Goal: Transaction & Acquisition: Purchase product/service

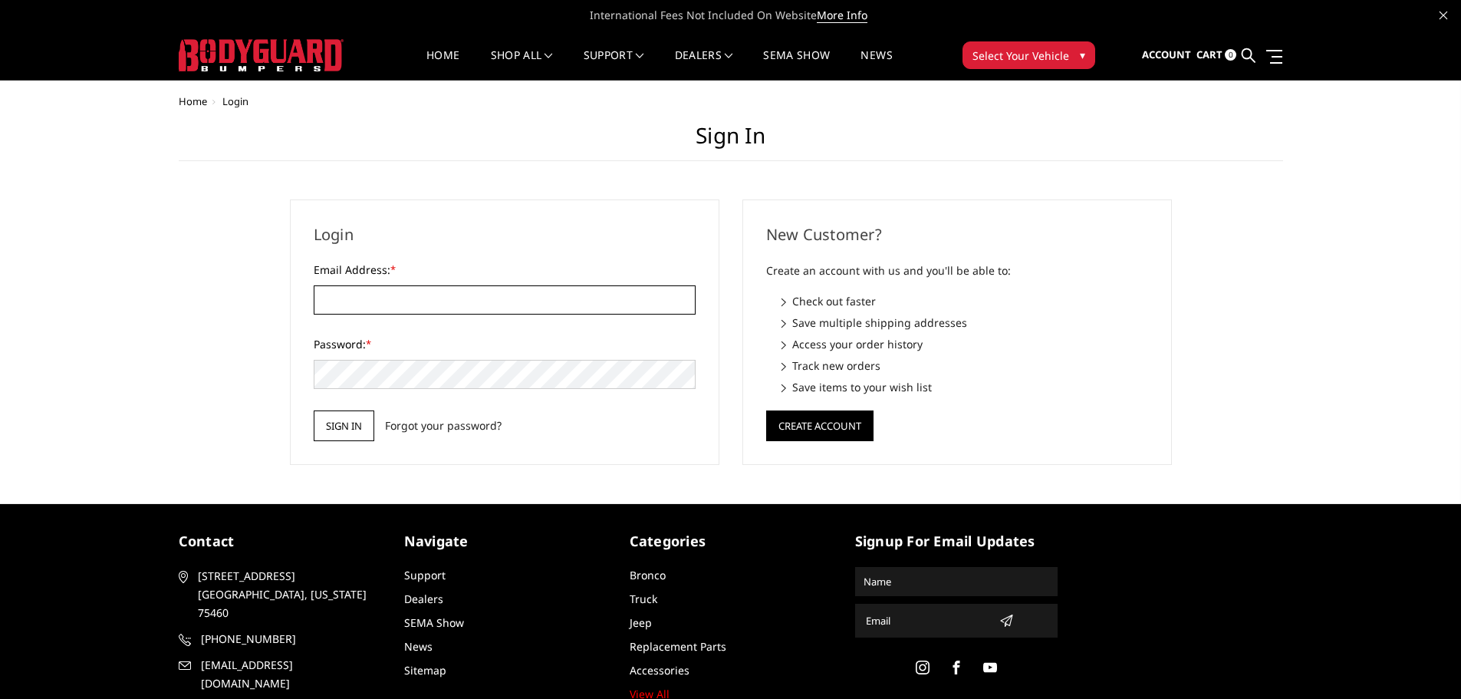
type input "customerservice@4wheelperformance.com"
click at [341, 419] on input "Sign in" at bounding box center [344, 425] width 61 height 31
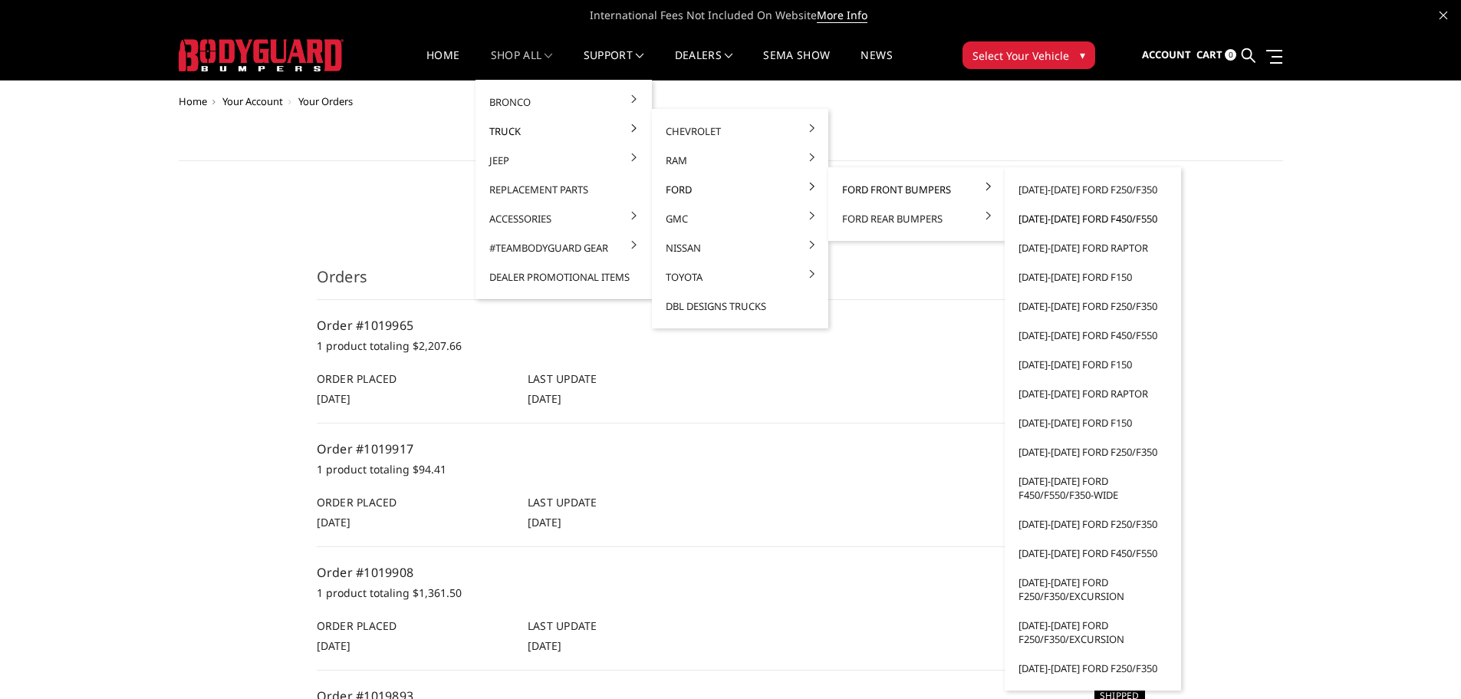
click at [1125, 219] on link "[DATE]-[DATE] Ford F450/F550" at bounding box center [1093, 218] width 164 height 29
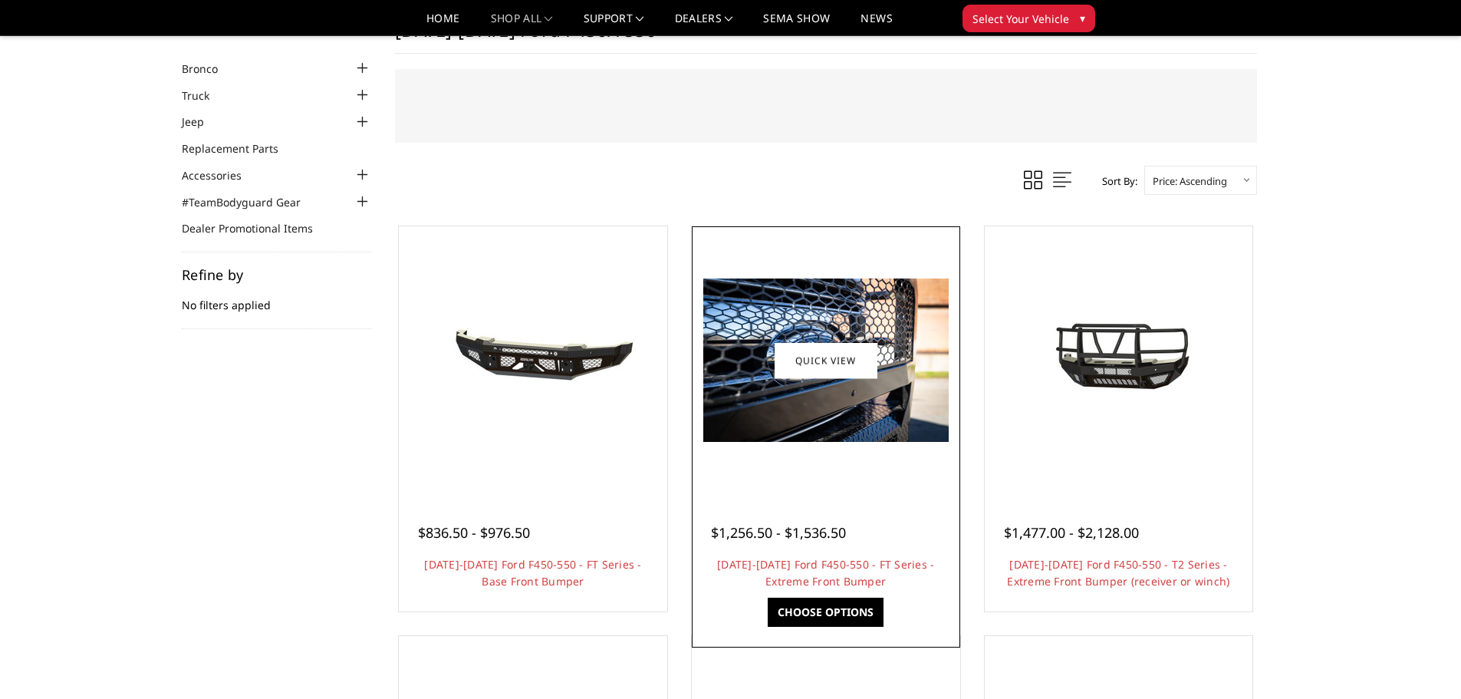
scroll to position [77, 0]
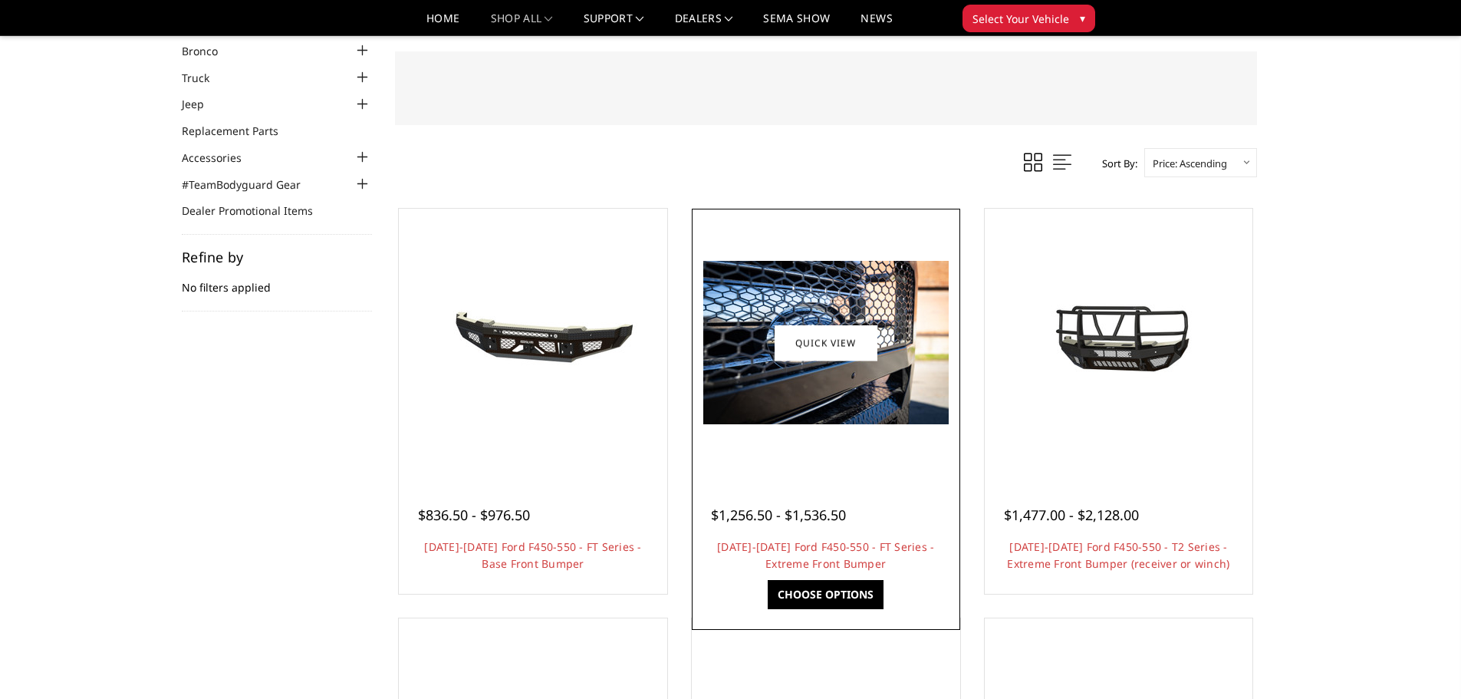
click at [877, 409] on img at bounding box center [825, 342] width 245 height 163
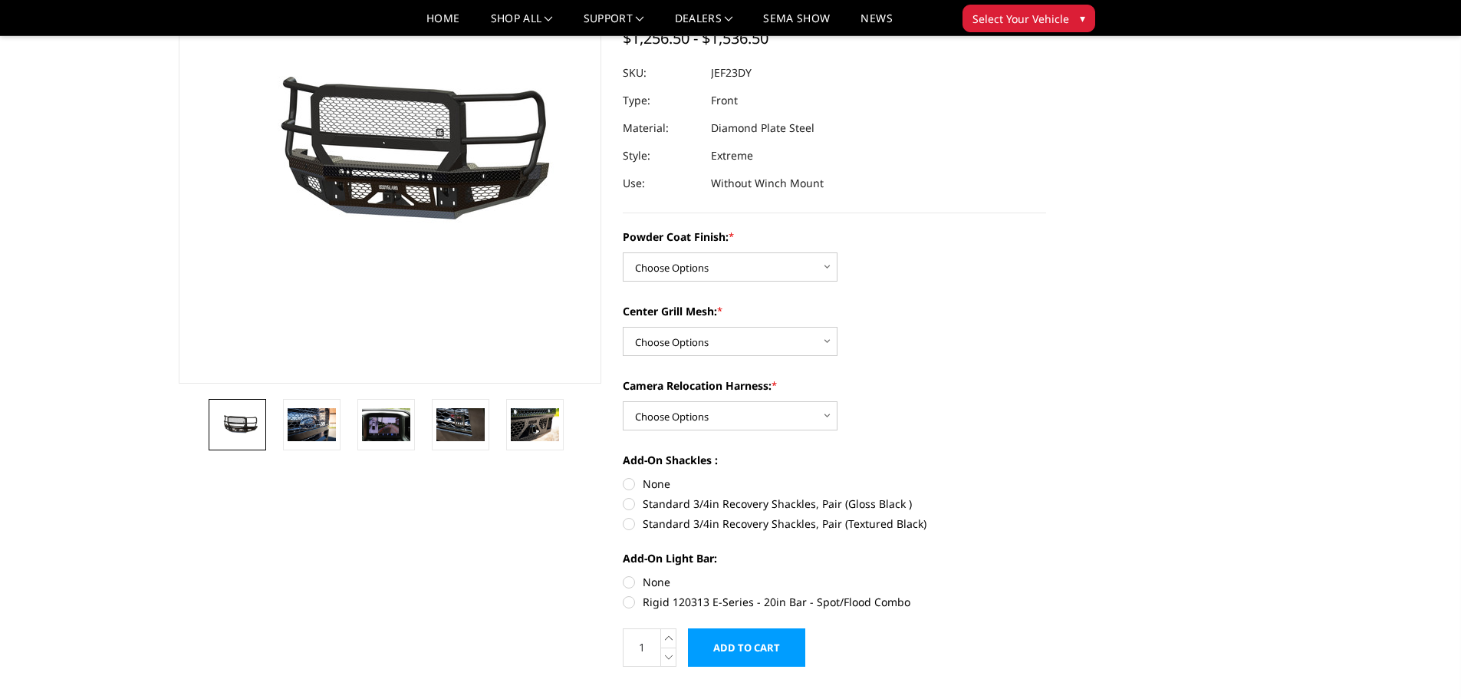
scroll to position [230, 0]
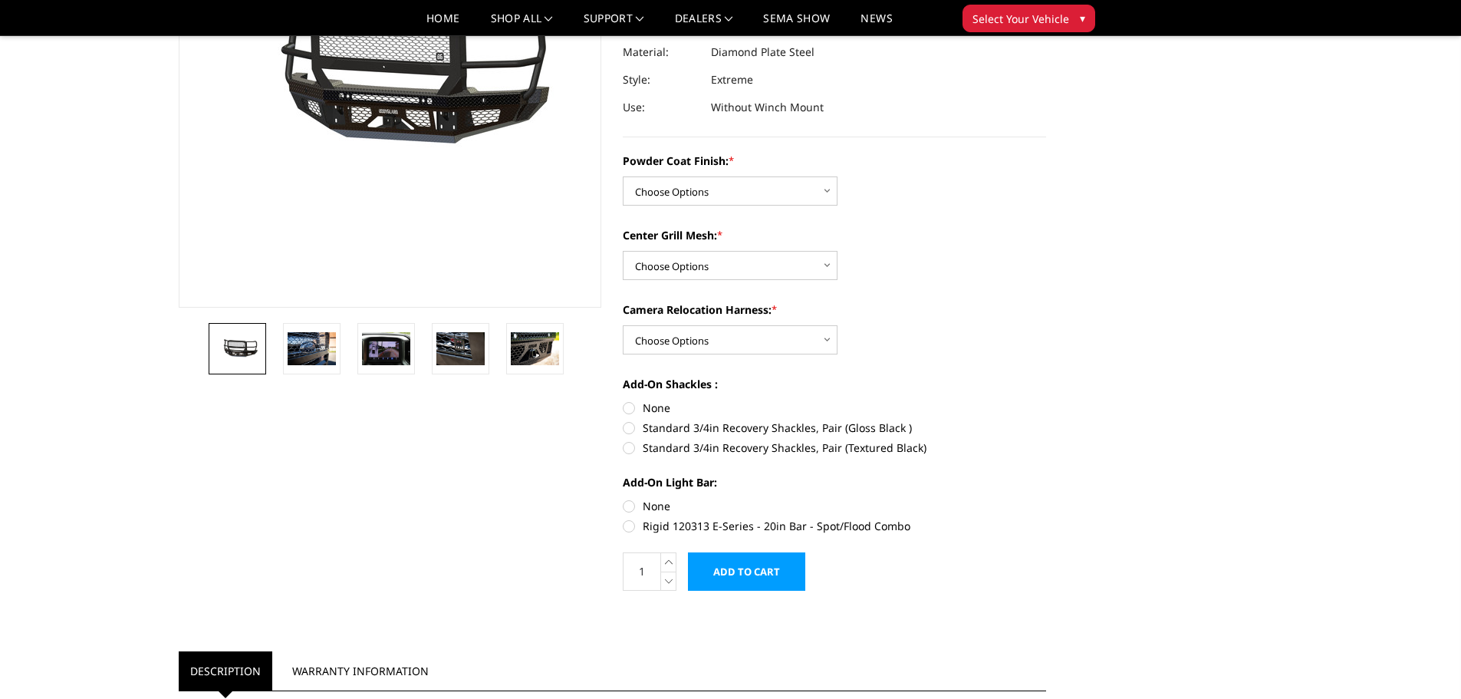
click at [687, 443] on label "Standard 3/4in Recovery Shackles, Pair (Textured Black)" at bounding box center [834, 447] width 423 height 16
click at [1046, 420] on input "Standard 3/4in Recovery Shackles, Pair (Textured Black)" at bounding box center [1046, 419] width 1 height 1
radio input "true"
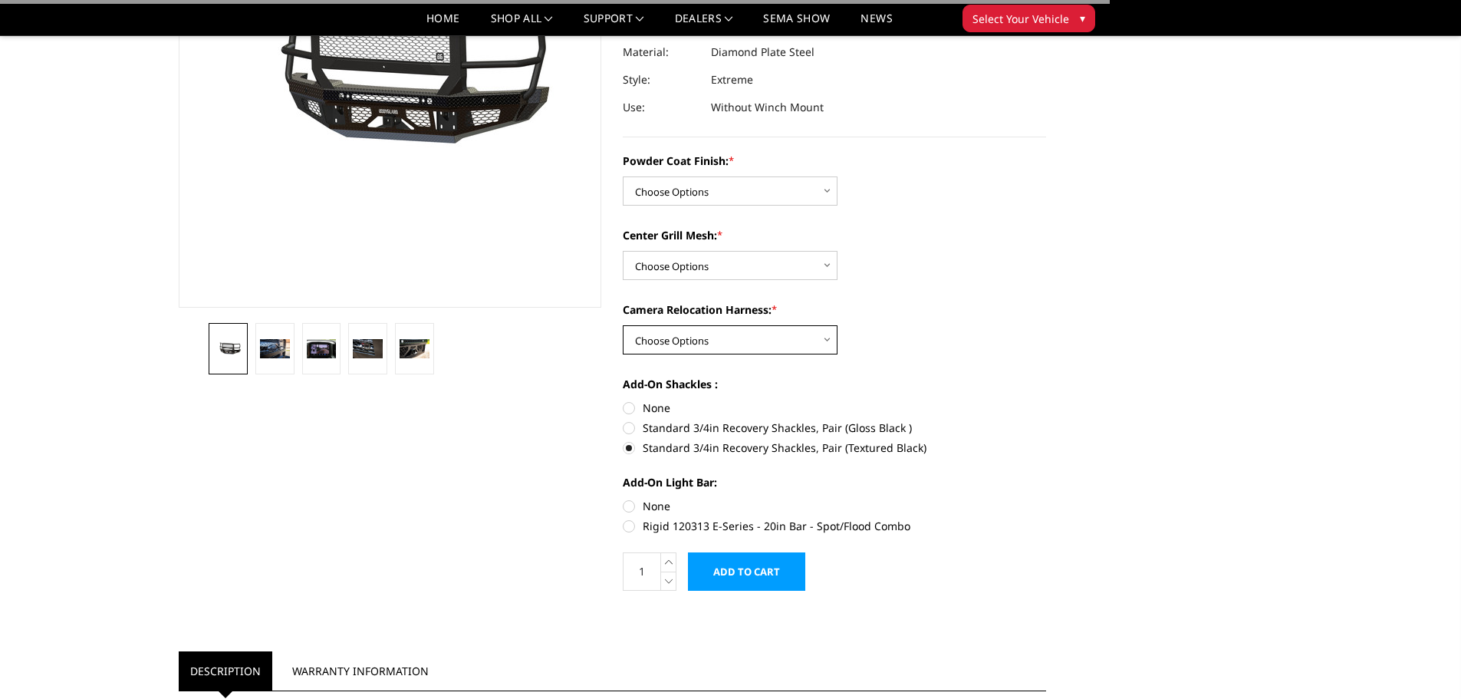
click at [692, 349] on select "Choose Options WITH Camera Relocation Harness WITHOUT Camera Relocation Harness" at bounding box center [730, 339] width 215 height 29
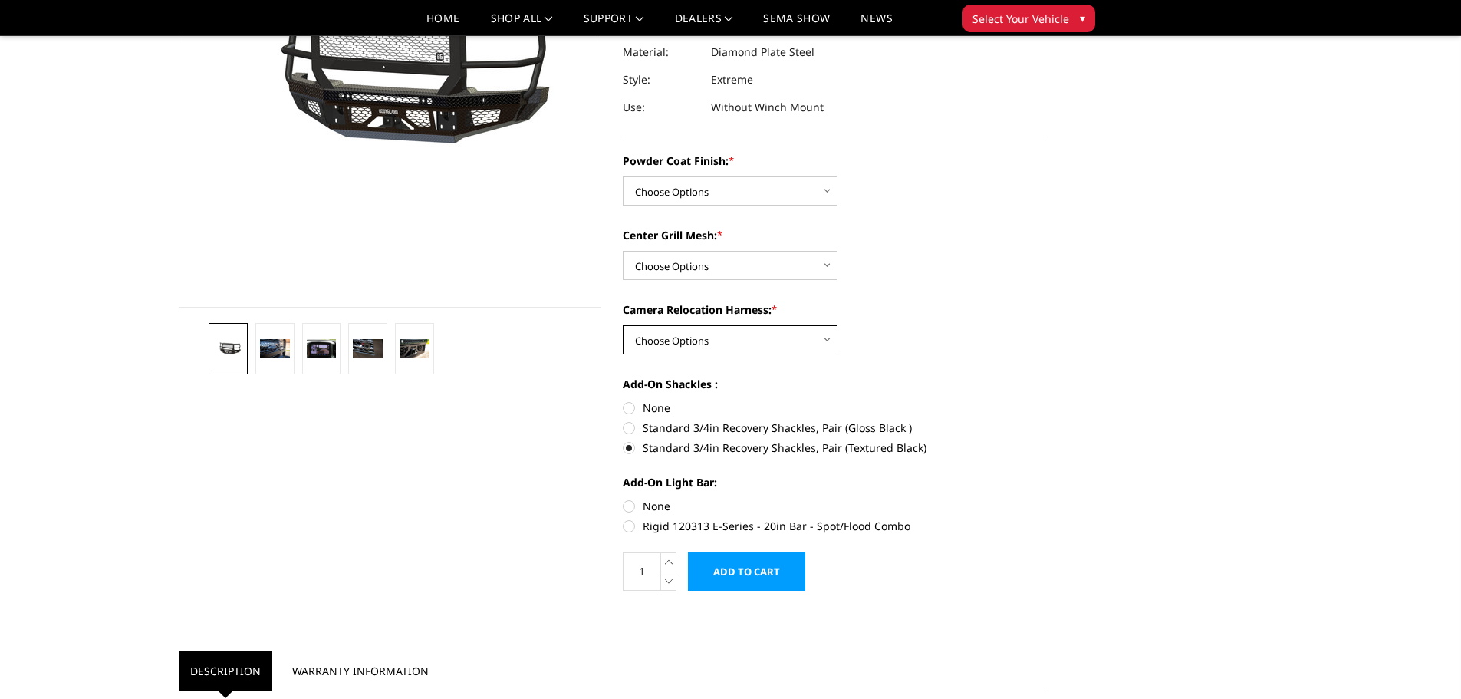
select select "3275"
click at [623, 325] on select "Choose Options WITH Camera Relocation Harness WITHOUT Camera Relocation Harness" at bounding box center [730, 339] width 215 height 29
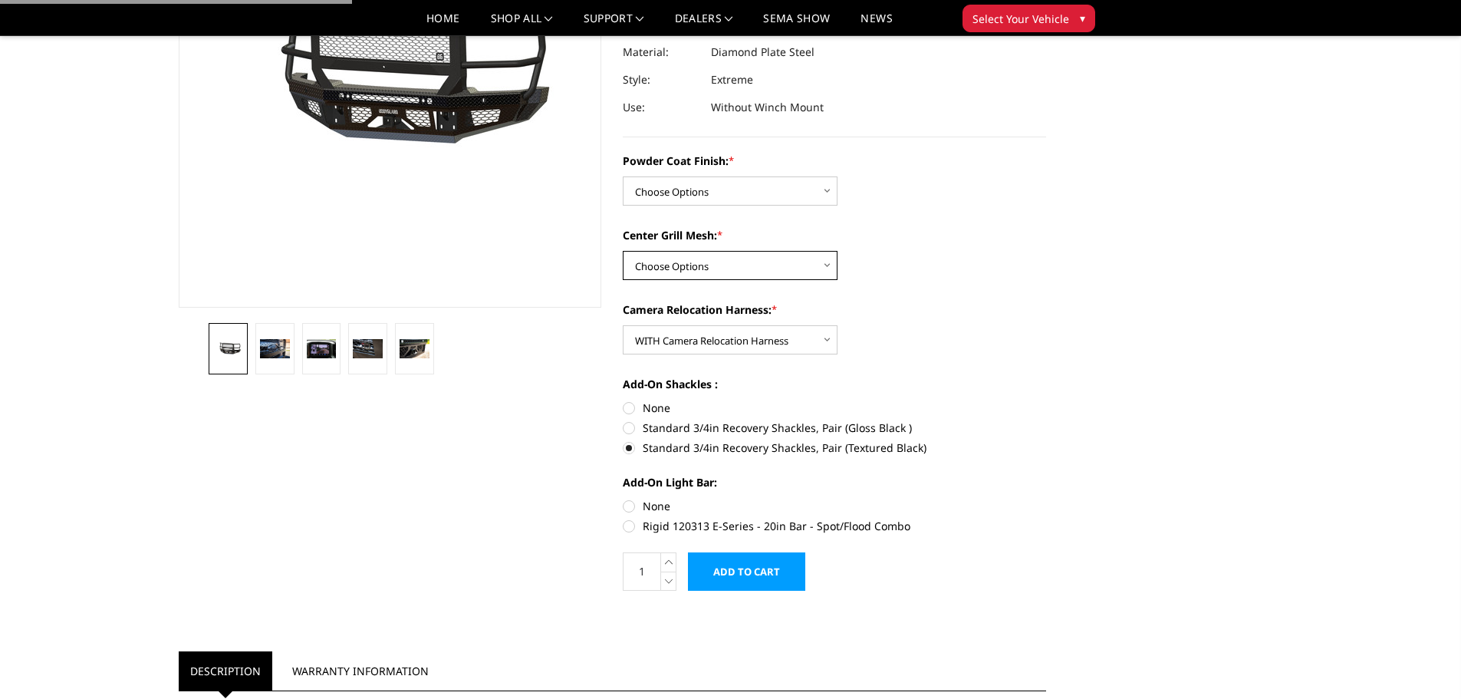
click at [712, 269] on select "Choose Options WITH Expanded Metal in Center Grill WITHOUT Expanded Metal in Ce…" at bounding box center [730, 265] width 215 height 29
select select "3273"
click at [623, 251] on select "Choose Options WITH Expanded Metal in Center Grill WITHOUT Expanded Metal in Ce…" at bounding box center [730, 265] width 215 height 29
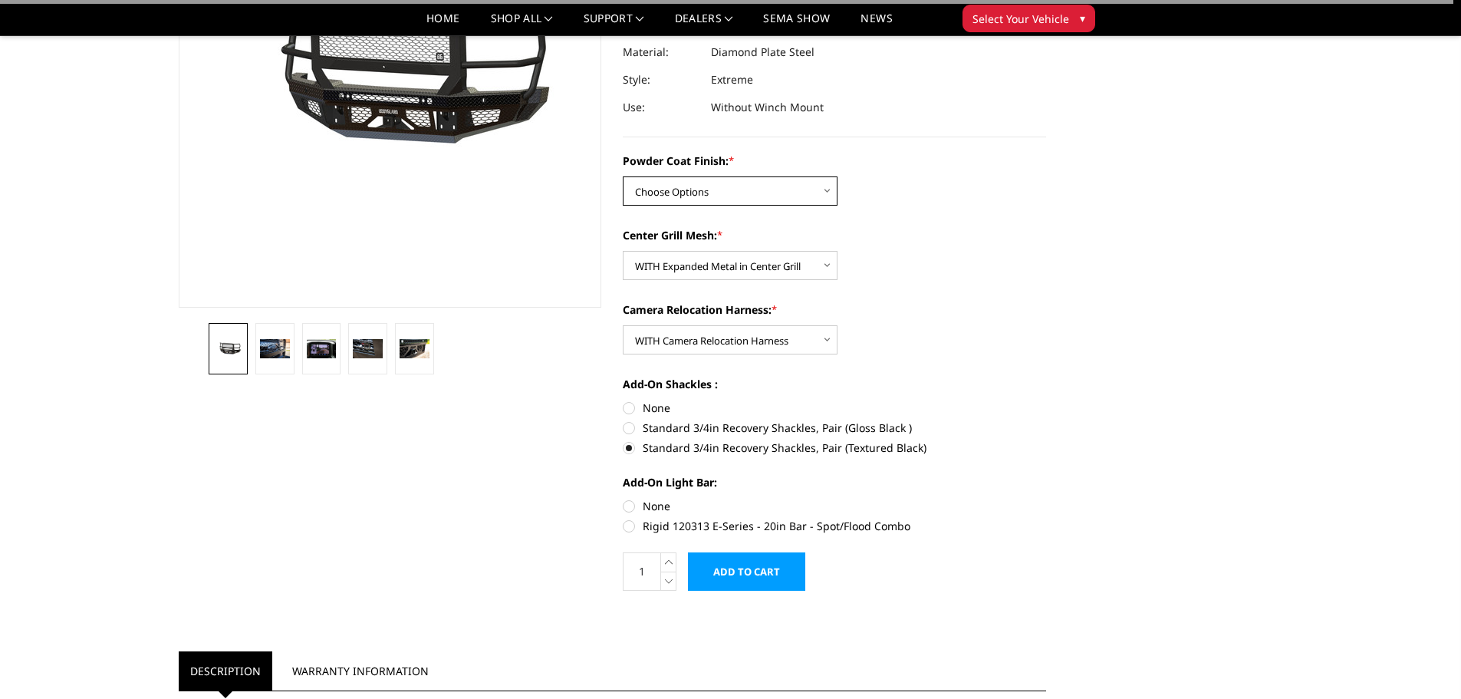
click at [717, 193] on select "Choose Options Bare Metal Gloss Black Powder Coat Textured Black Powder Coat" at bounding box center [730, 190] width 215 height 29
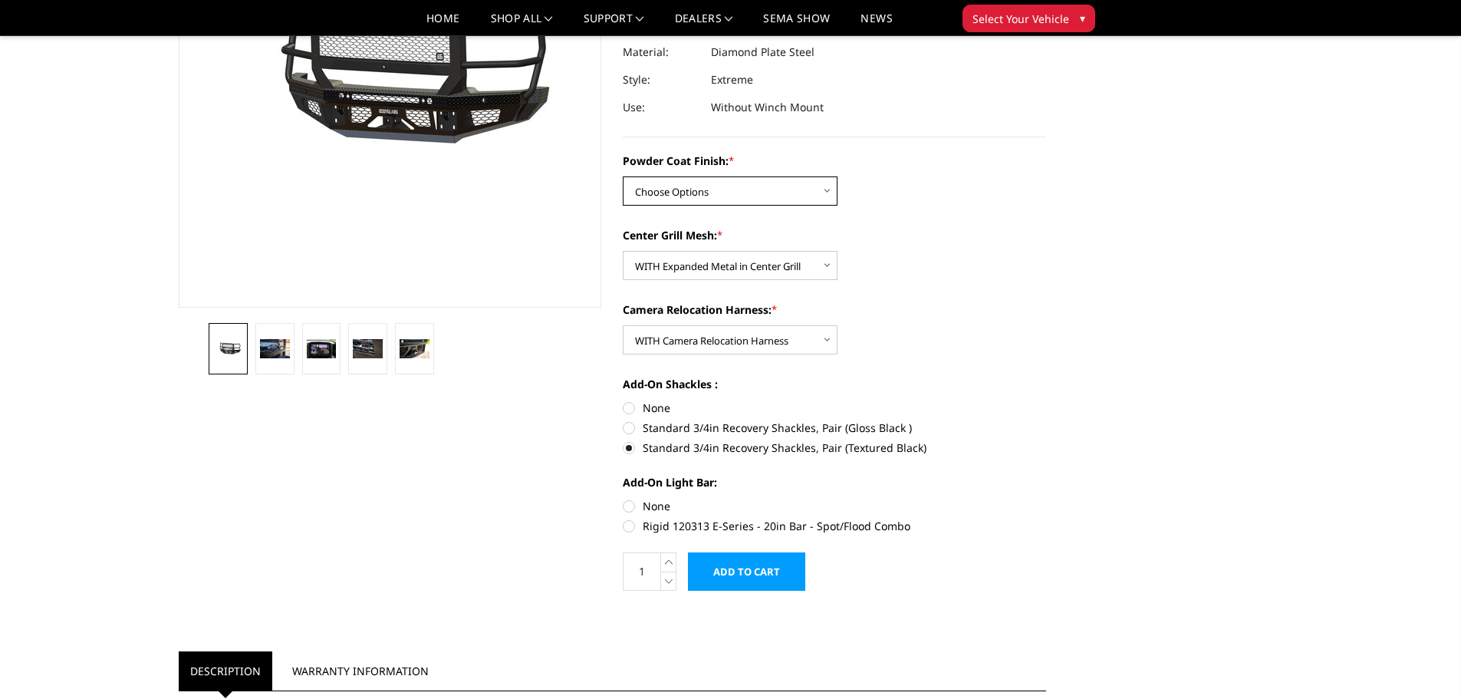
select select "3272"
click at [623, 176] on select "Choose Options Bare Metal Gloss Black Powder Coat Textured Black Powder Coat" at bounding box center [730, 190] width 215 height 29
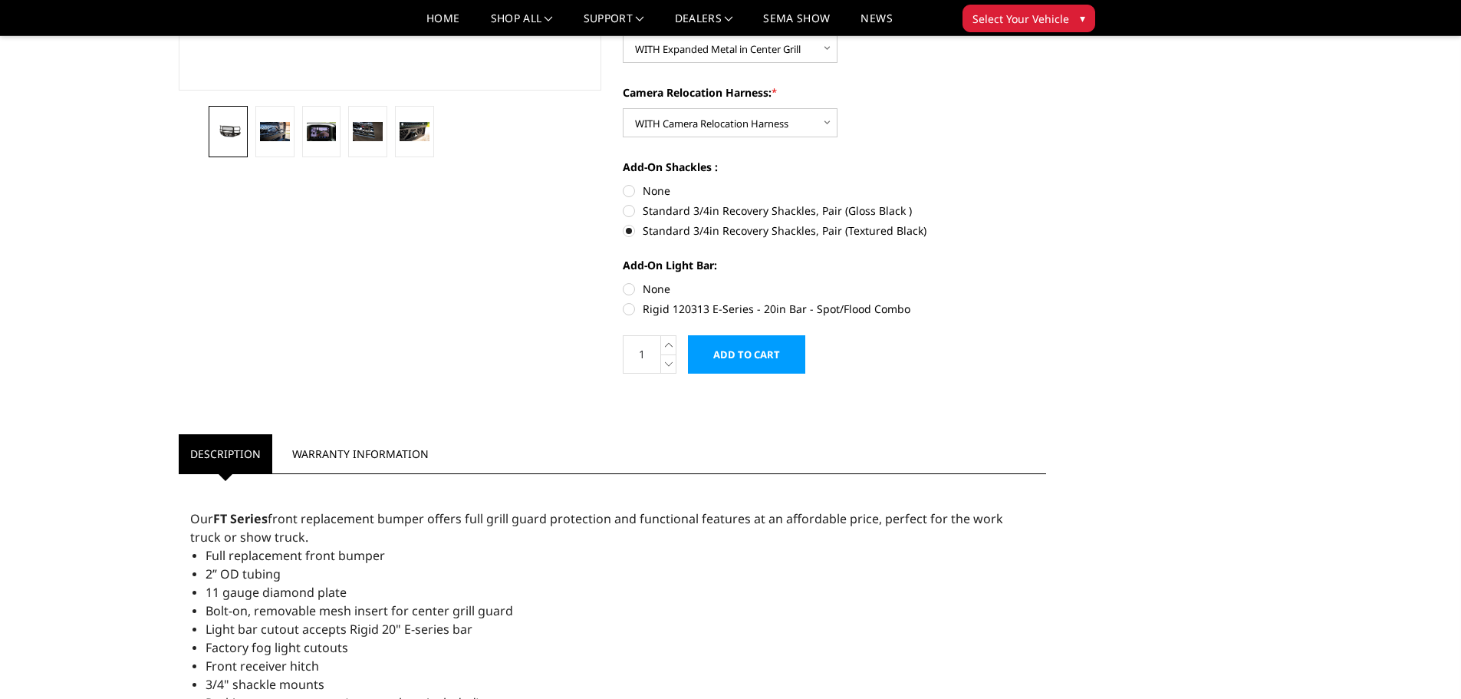
scroll to position [460, 0]
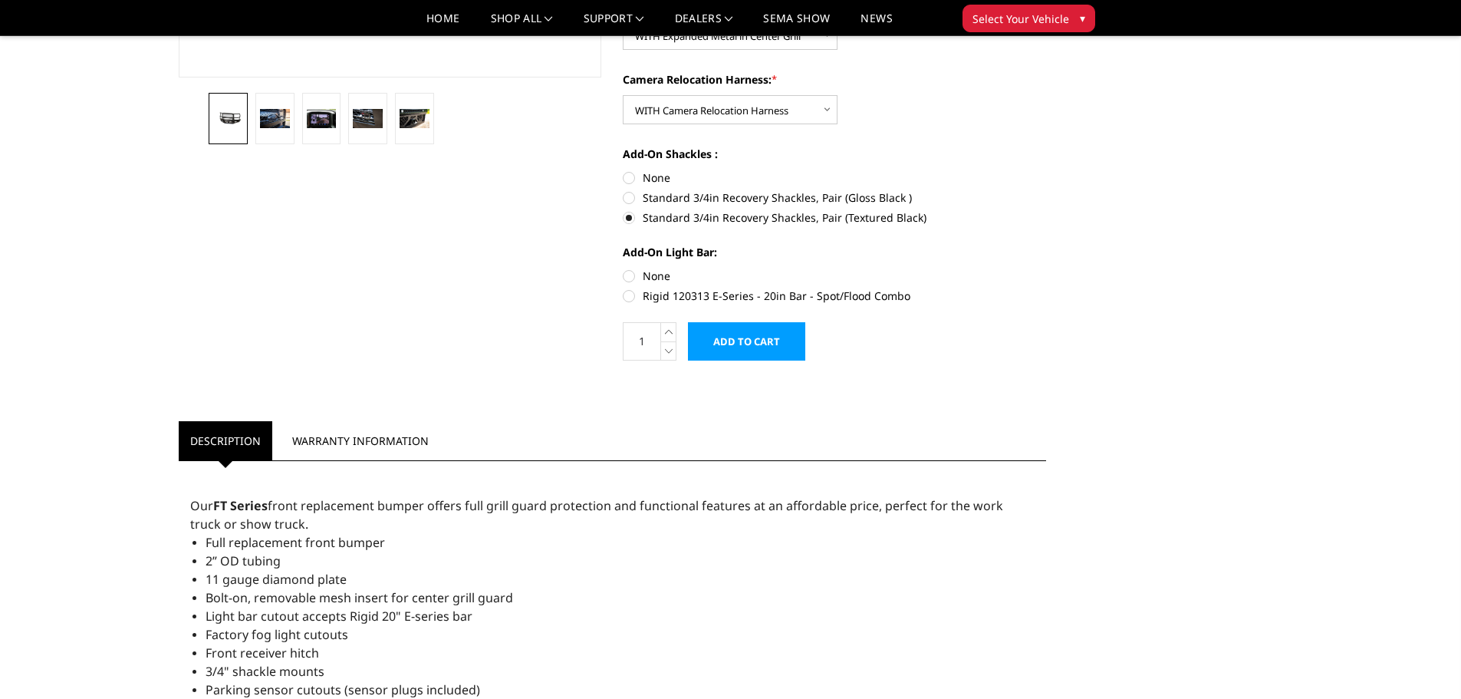
click at [645, 277] on label "None" at bounding box center [834, 276] width 423 height 16
click at [623, 268] on input "None" at bounding box center [623, 268] width 1 height 1
radio input "true"
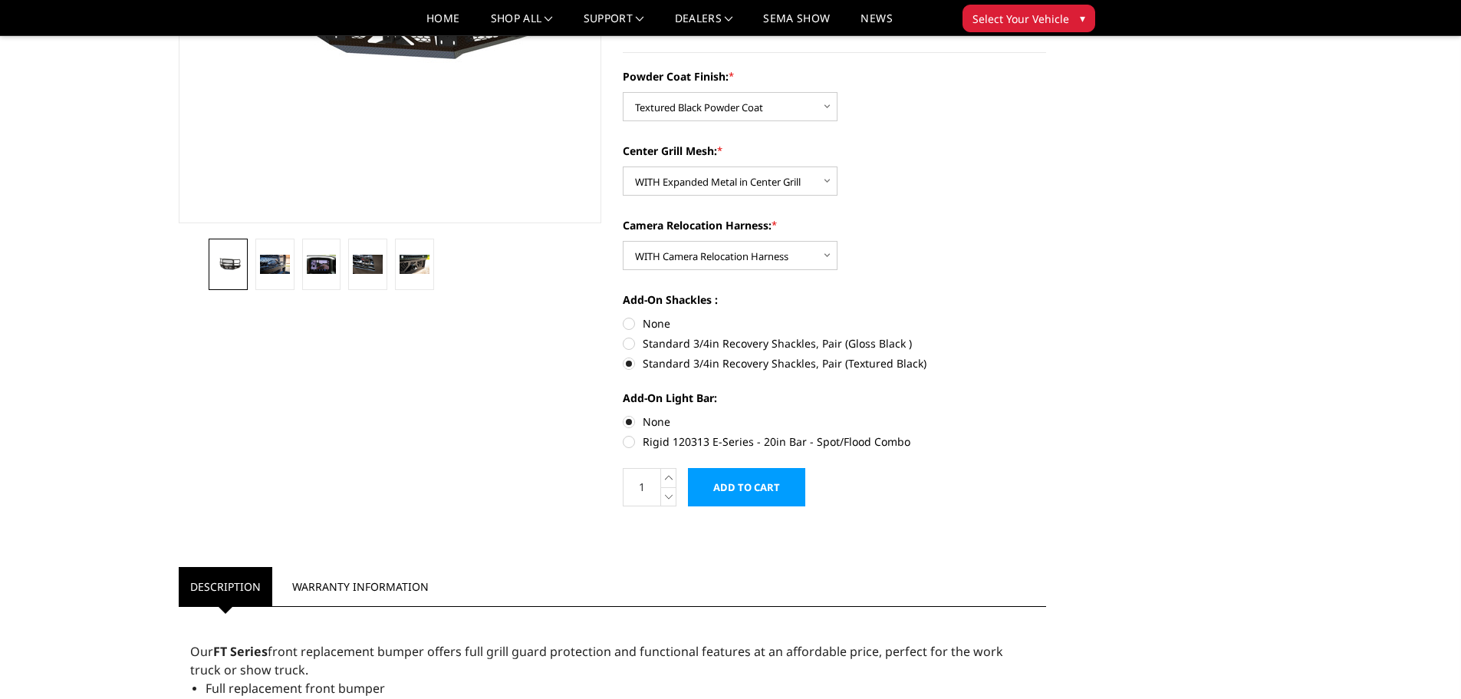
scroll to position [307, 0]
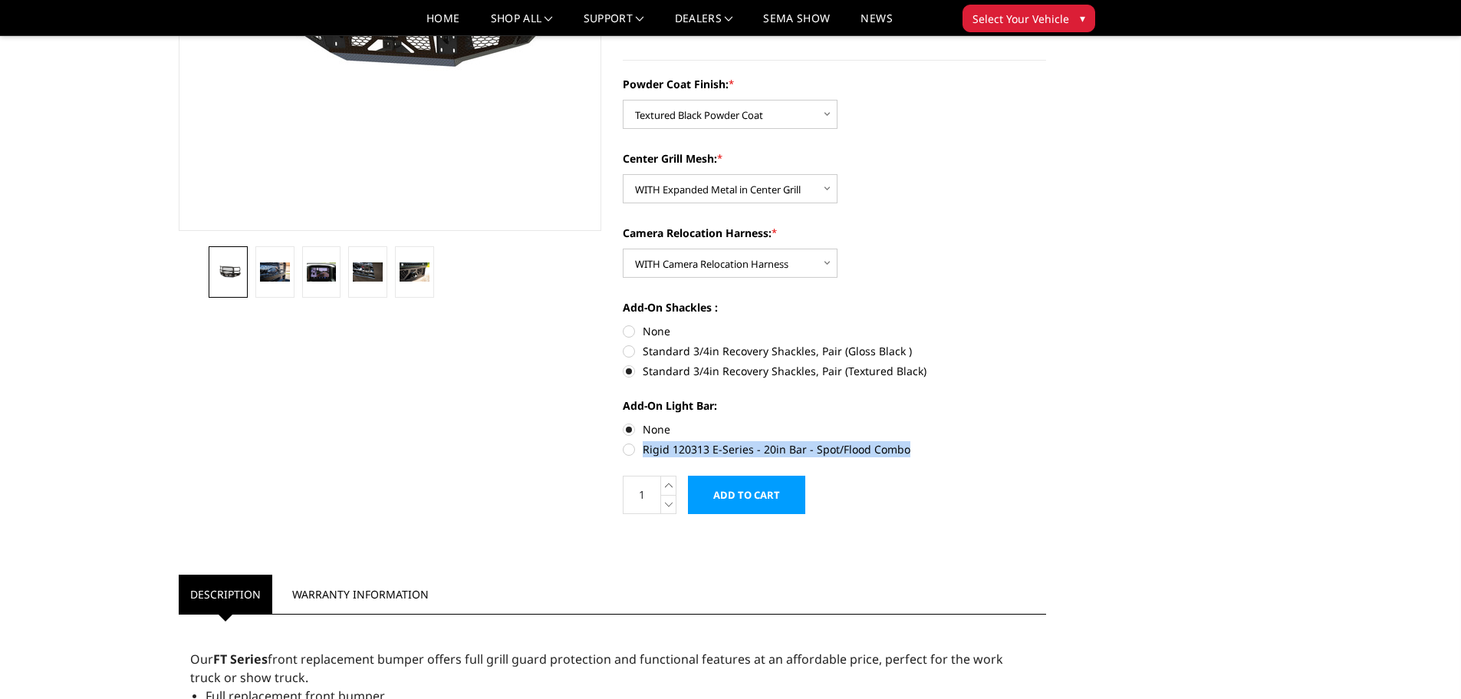
drag, startPoint x: 640, startPoint y: 452, endPoint x: 906, endPoint y: 449, distance: 265.4
click at [906, 449] on label "Rigid 120313 E-Series - 20in Bar - Spot/Flood Combo" at bounding box center [834, 449] width 423 height 16
copy label "Rigid 120313 E-Series - 20in Bar - Spot/Flood Combo"
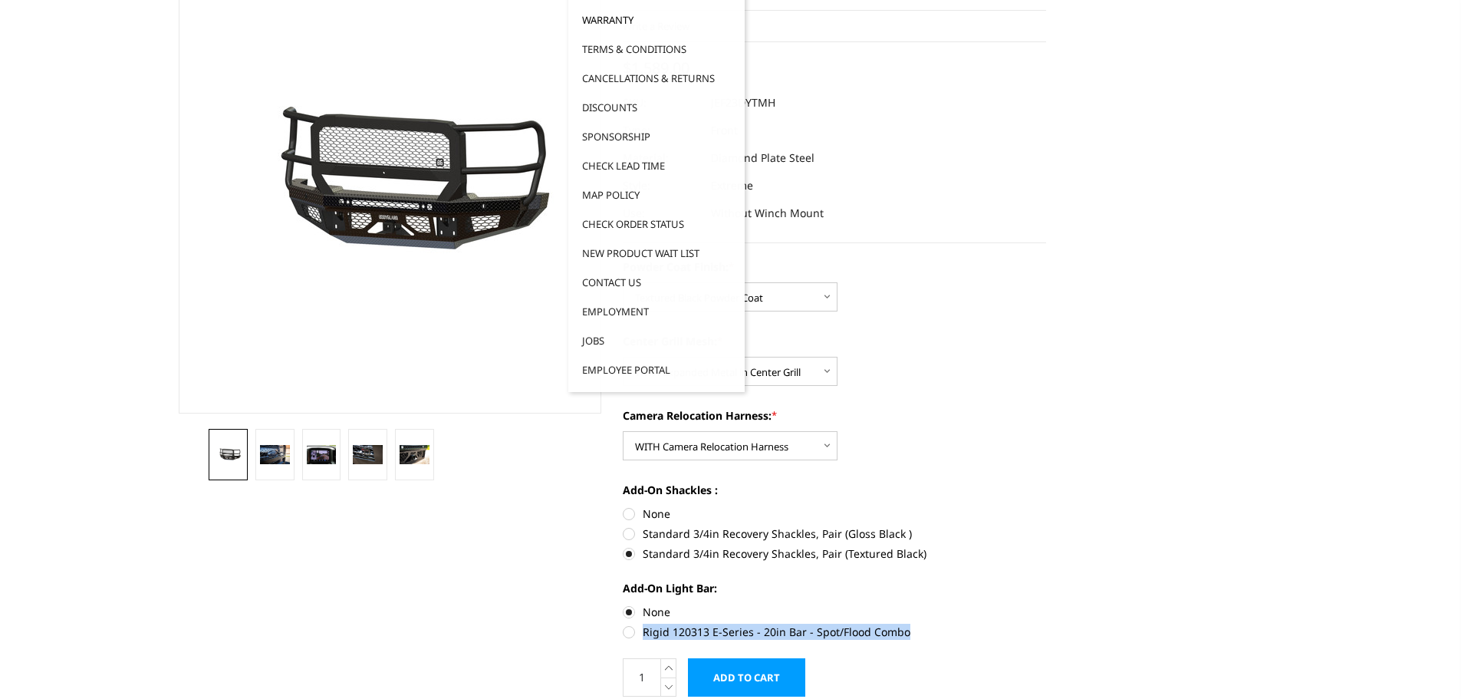
scroll to position [0, 0]
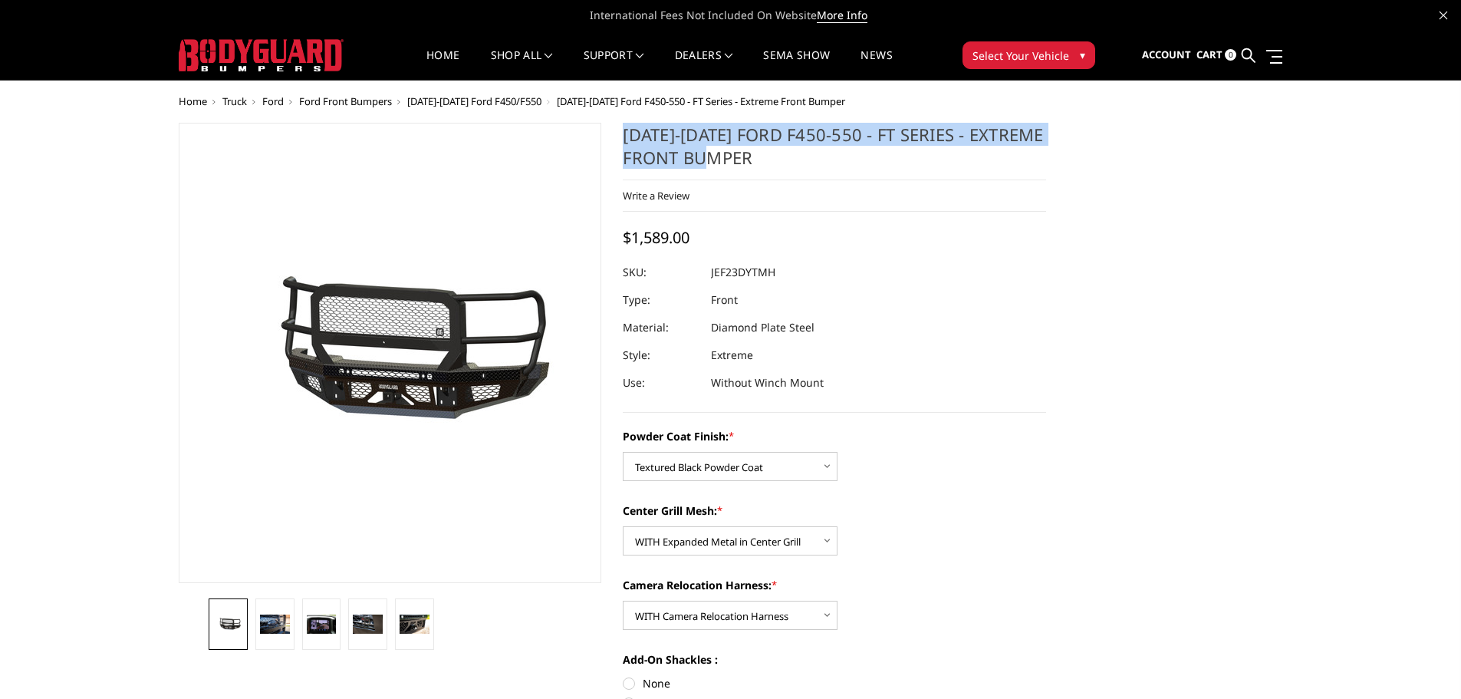
drag, startPoint x: 657, startPoint y: 150, endPoint x: 752, endPoint y: 167, distance: 96.0
click at [752, 167] on h1 "[DATE]-[DATE] Ford F450-550 - FT Series - Extreme Front Bumper" at bounding box center [834, 152] width 423 height 58
copy h1 "[DATE]-[DATE] Ford F450-550 - FT Series - Extreme Front Bumper"
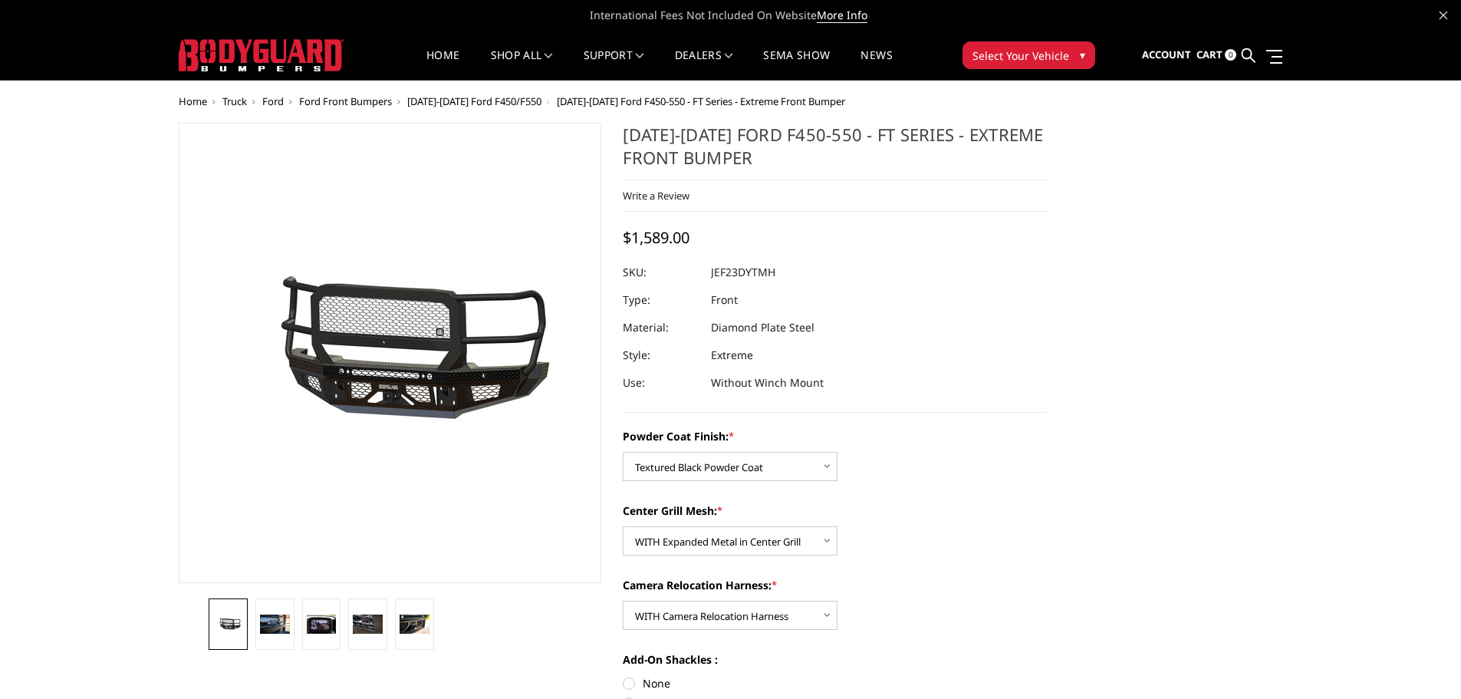
click at [880, 245] on div "2023-2025 Ford F450-550 - FT Series - Extreme Front Bumper Write a Review Write…" at bounding box center [834, 268] width 423 height 290
click at [745, 269] on dd "JEF23DYTMH" at bounding box center [743, 272] width 64 height 28
copy dd "JEF23DYTMH"
click at [647, 239] on span "$1,589.00" at bounding box center [656, 237] width 67 height 21
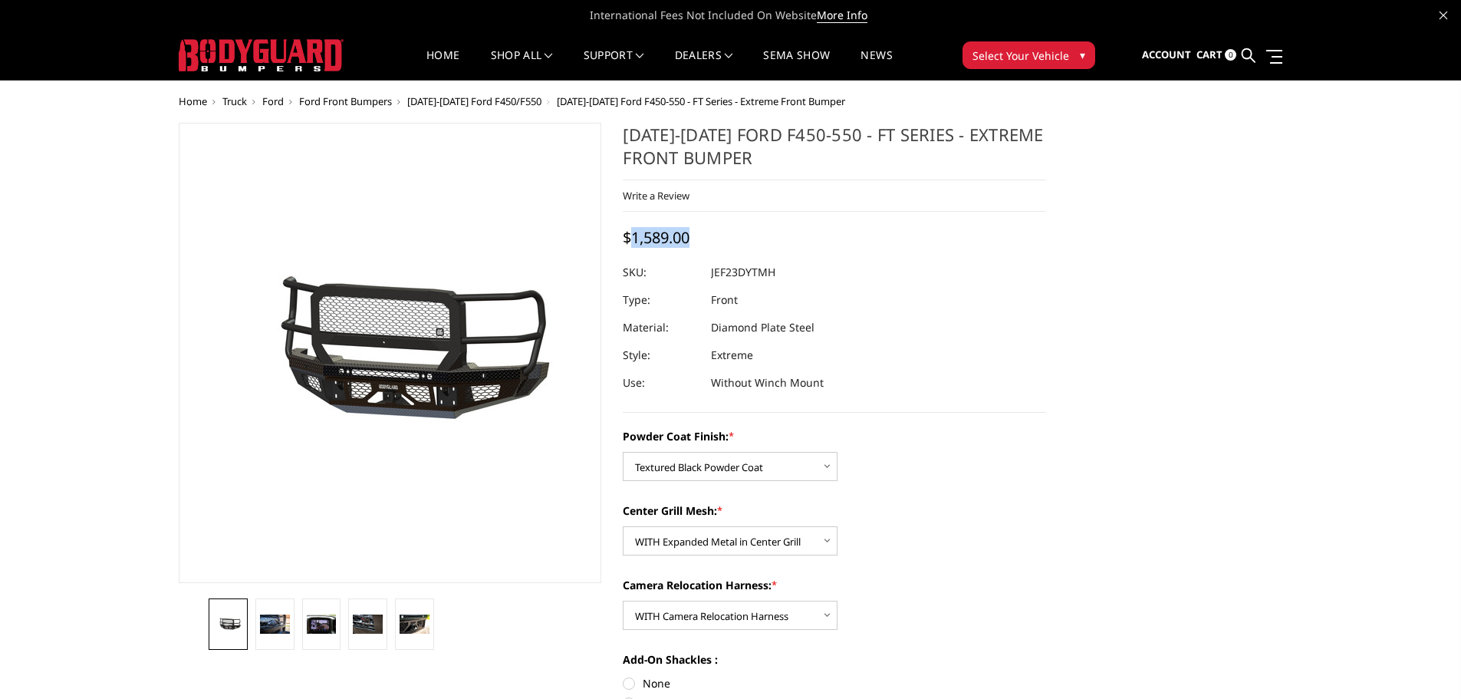
click at [647, 239] on span "$1,589.00" at bounding box center [656, 237] width 67 height 21
copy span "1,589.00"
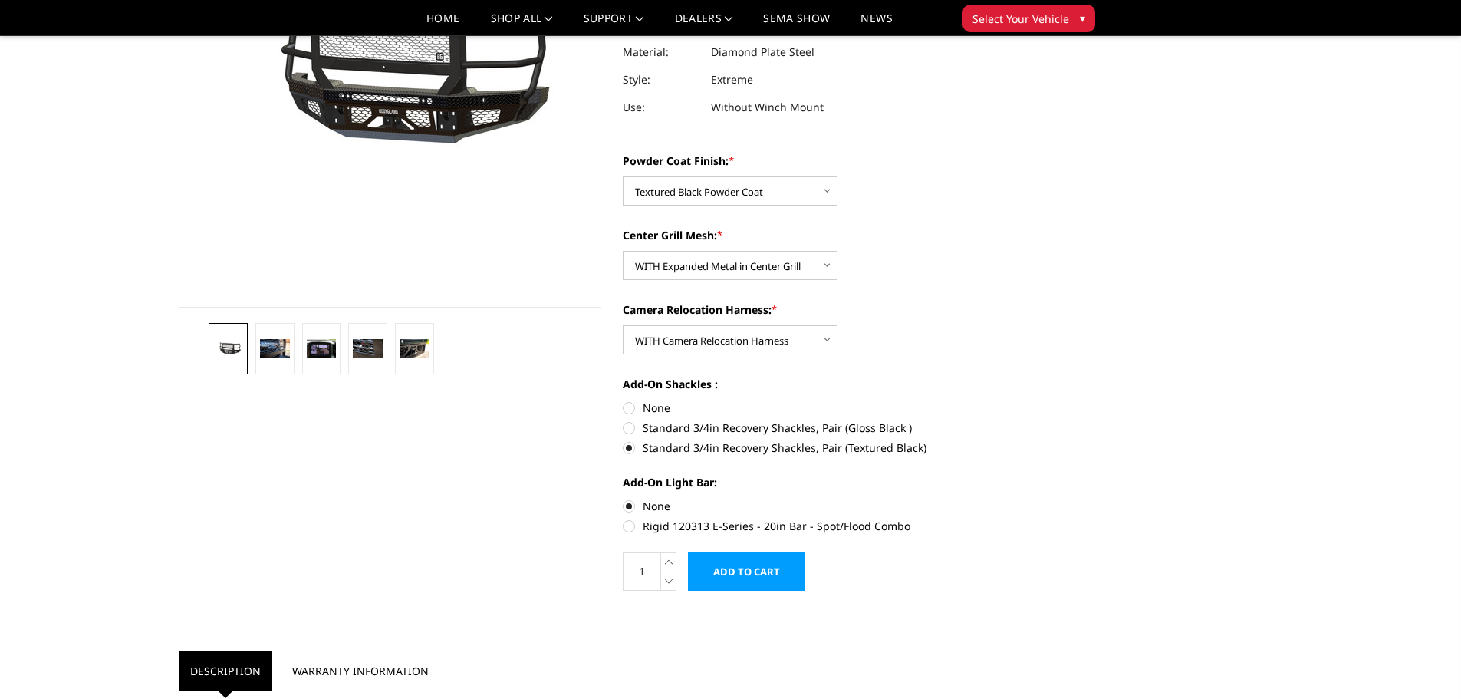
scroll to position [307, 0]
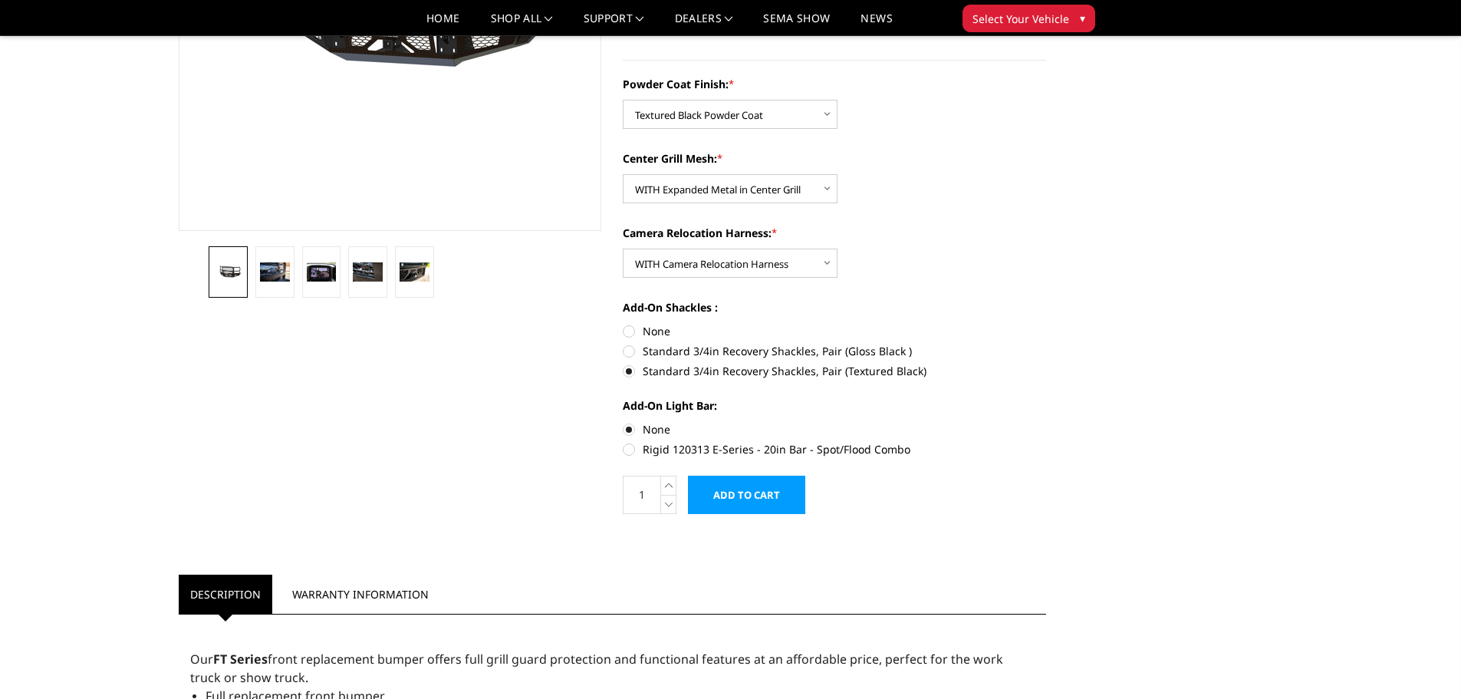
click at [752, 493] on input "Add to Cart" at bounding box center [746, 494] width 117 height 38
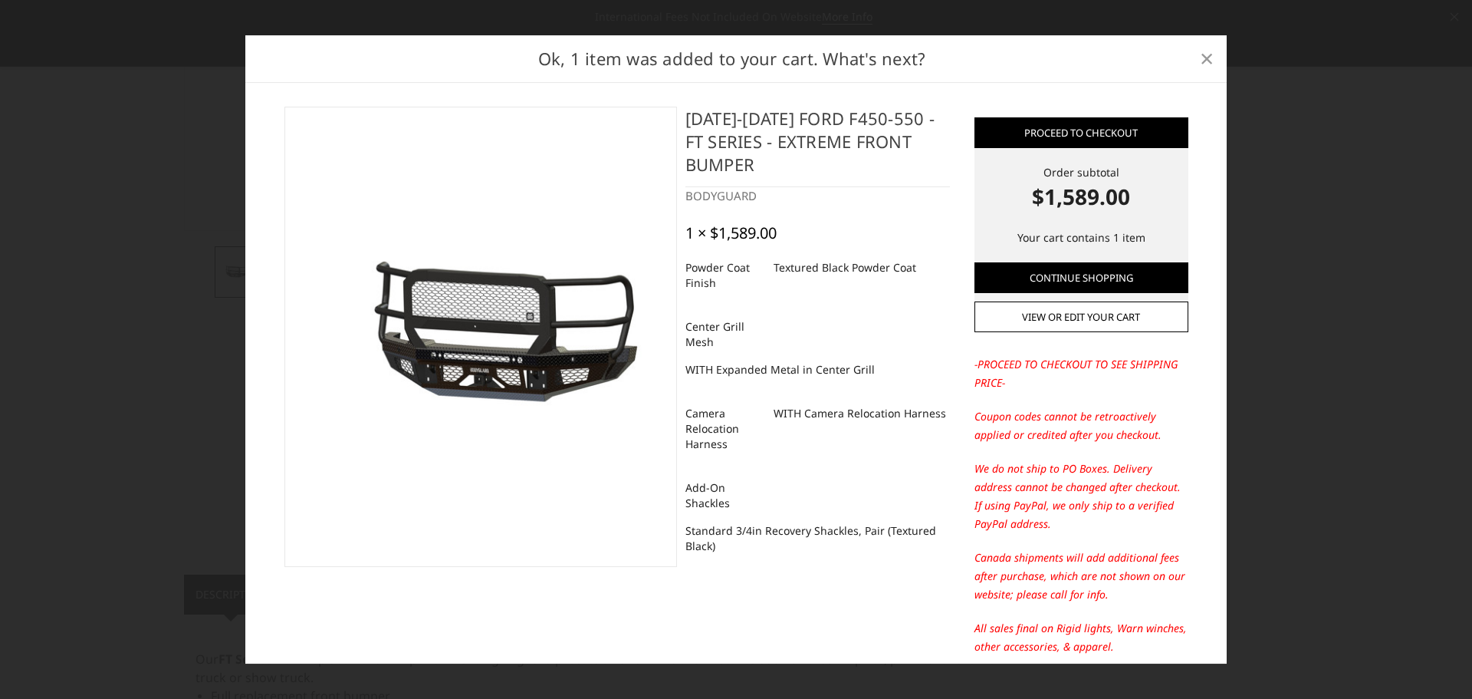
click at [1206, 58] on span "×" at bounding box center [1207, 57] width 14 height 33
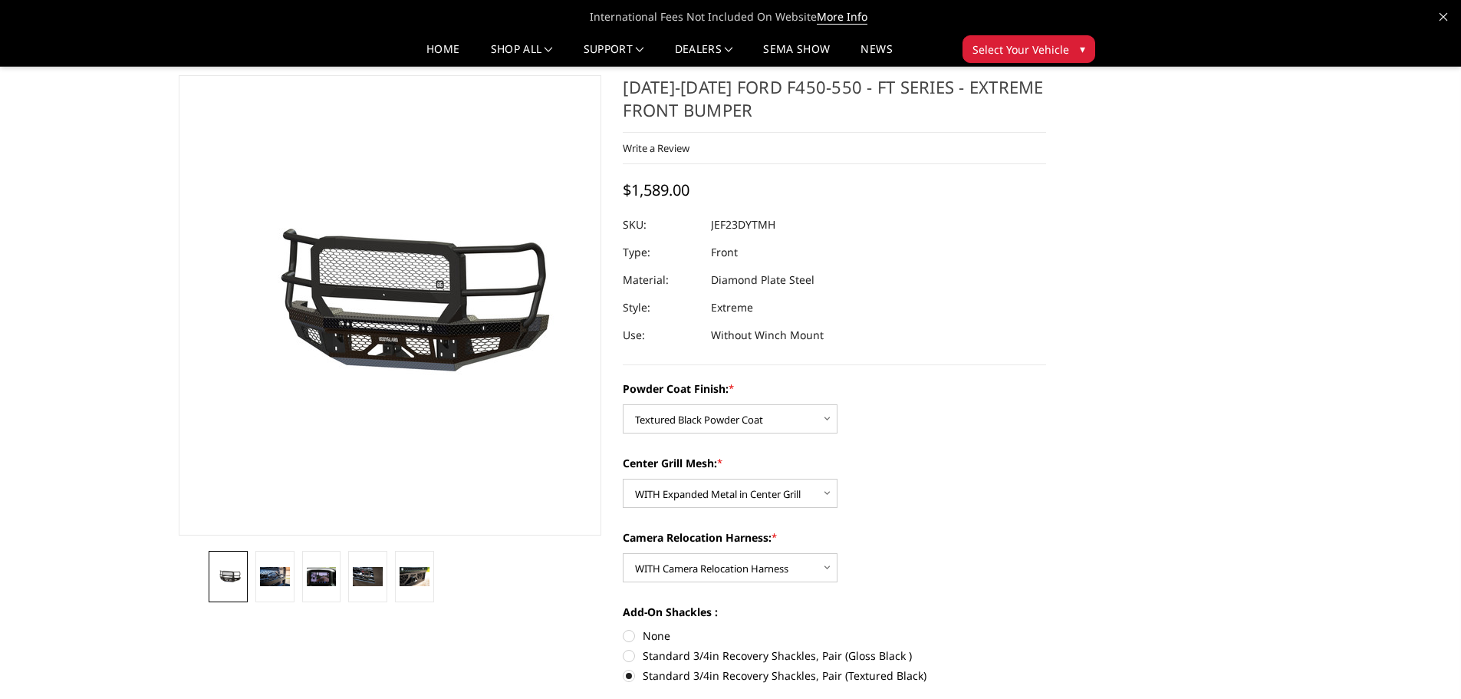
scroll to position [0, 0]
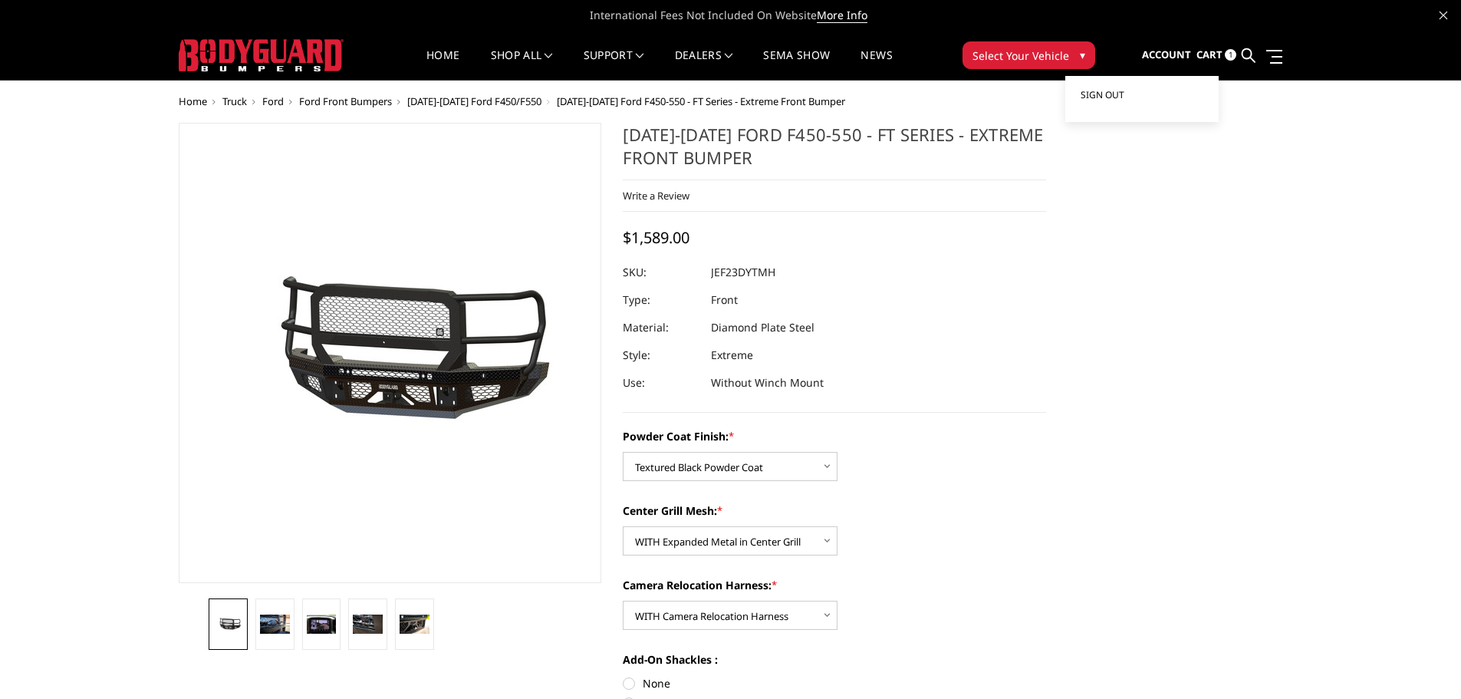
click at [1137, 102] on link "Sign out" at bounding box center [1142, 95] width 123 height 23
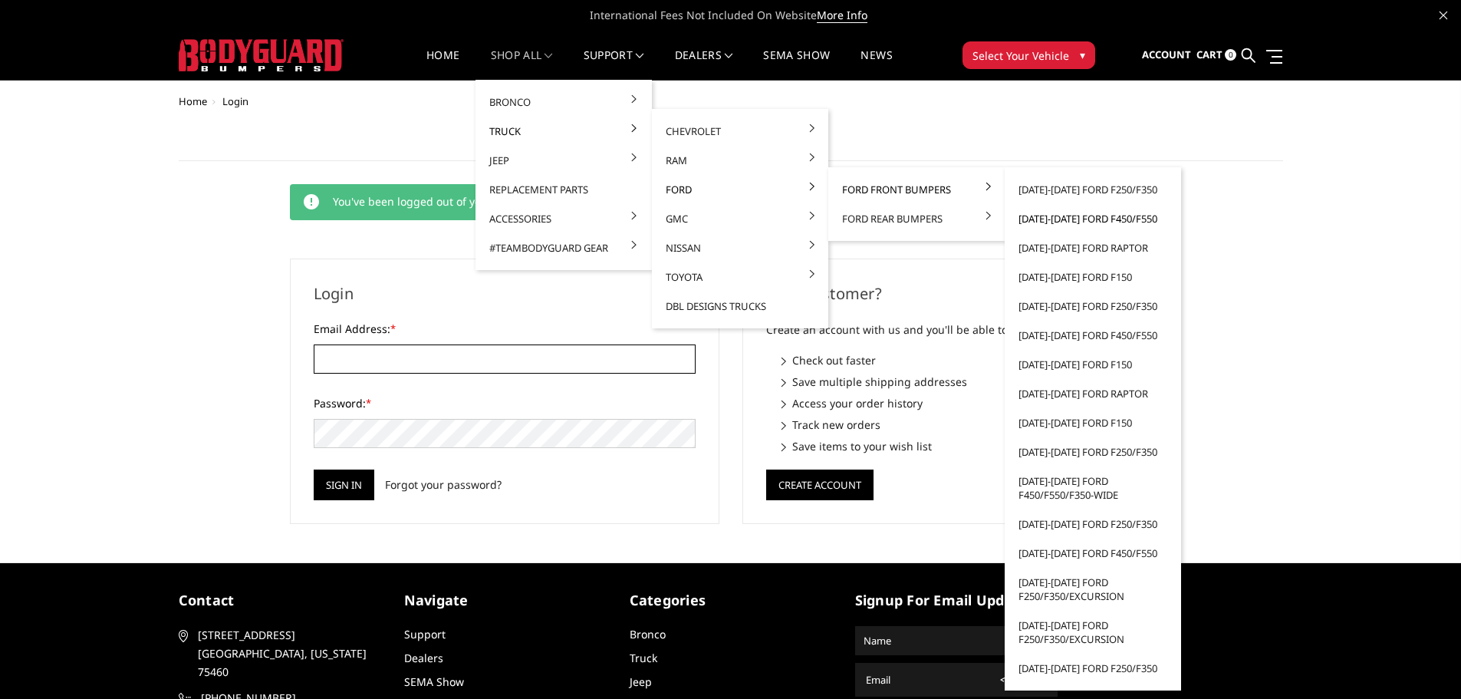
type input "[EMAIL_ADDRESS][DOMAIN_NAME]"
click at [1070, 216] on link "[DATE]-[DATE] Ford F450/F550" at bounding box center [1093, 218] width 164 height 29
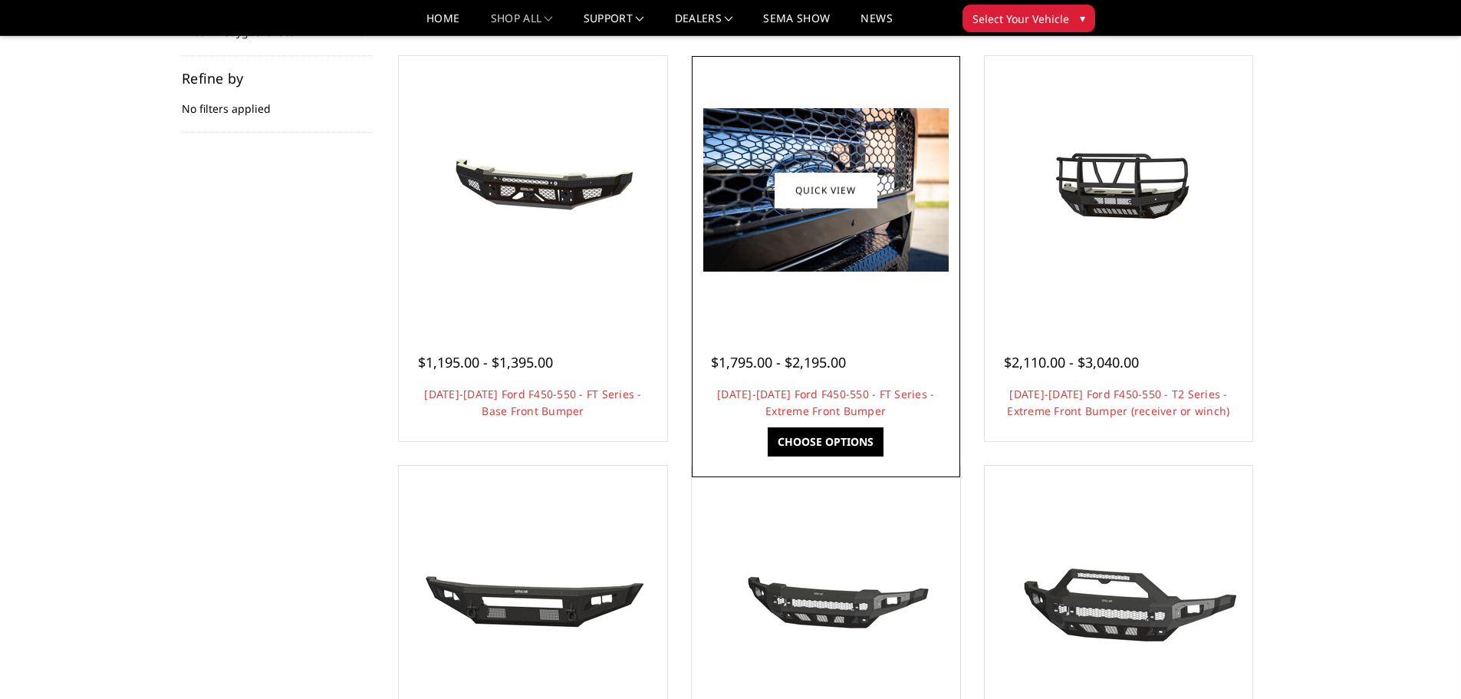
scroll to position [230, 0]
click at [804, 238] on img at bounding box center [825, 188] width 245 height 163
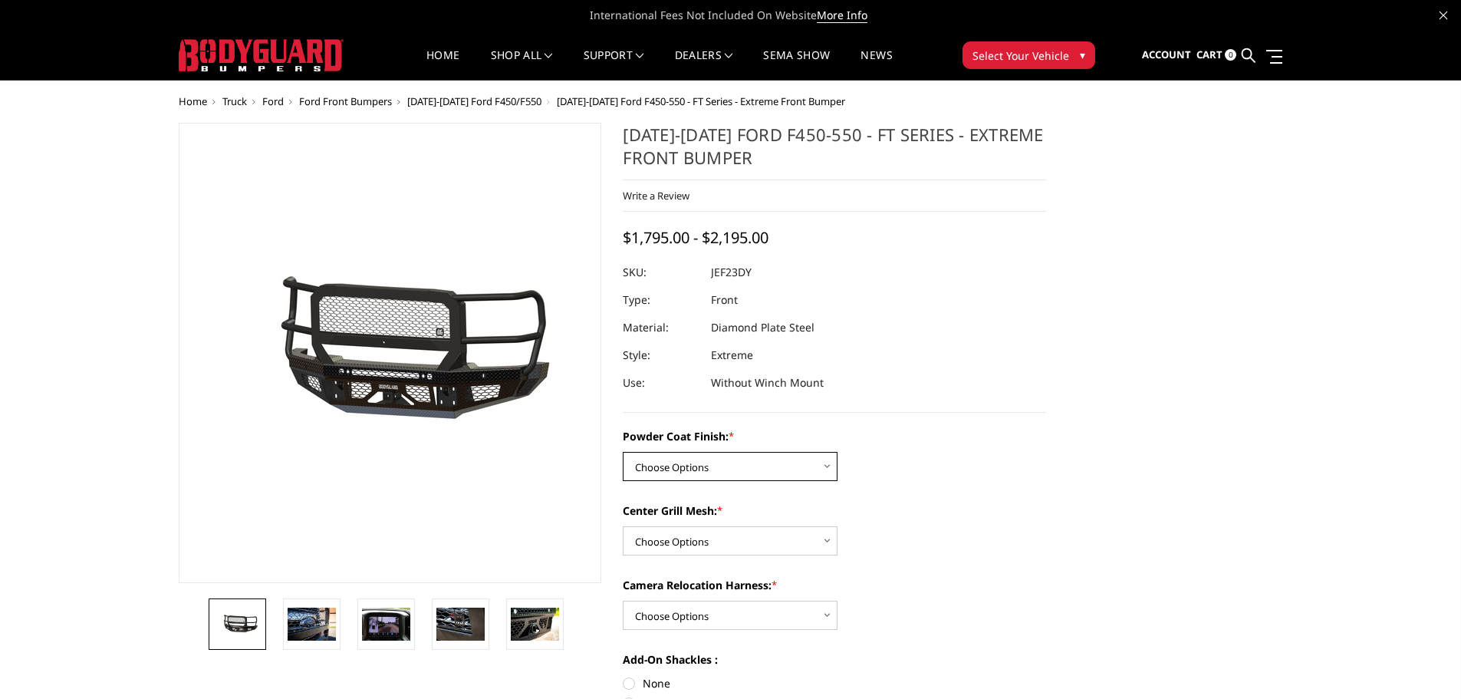
click at [774, 462] on select "Choose Options Bare Metal Gloss Black Powder Coat Textured Black Powder Coat" at bounding box center [730, 466] width 215 height 29
select select "3272"
click at [623, 452] on select "Choose Options Bare Metal Gloss Black Powder Coat Textured Black Powder Coat" at bounding box center [730, 466] width 215 height 29
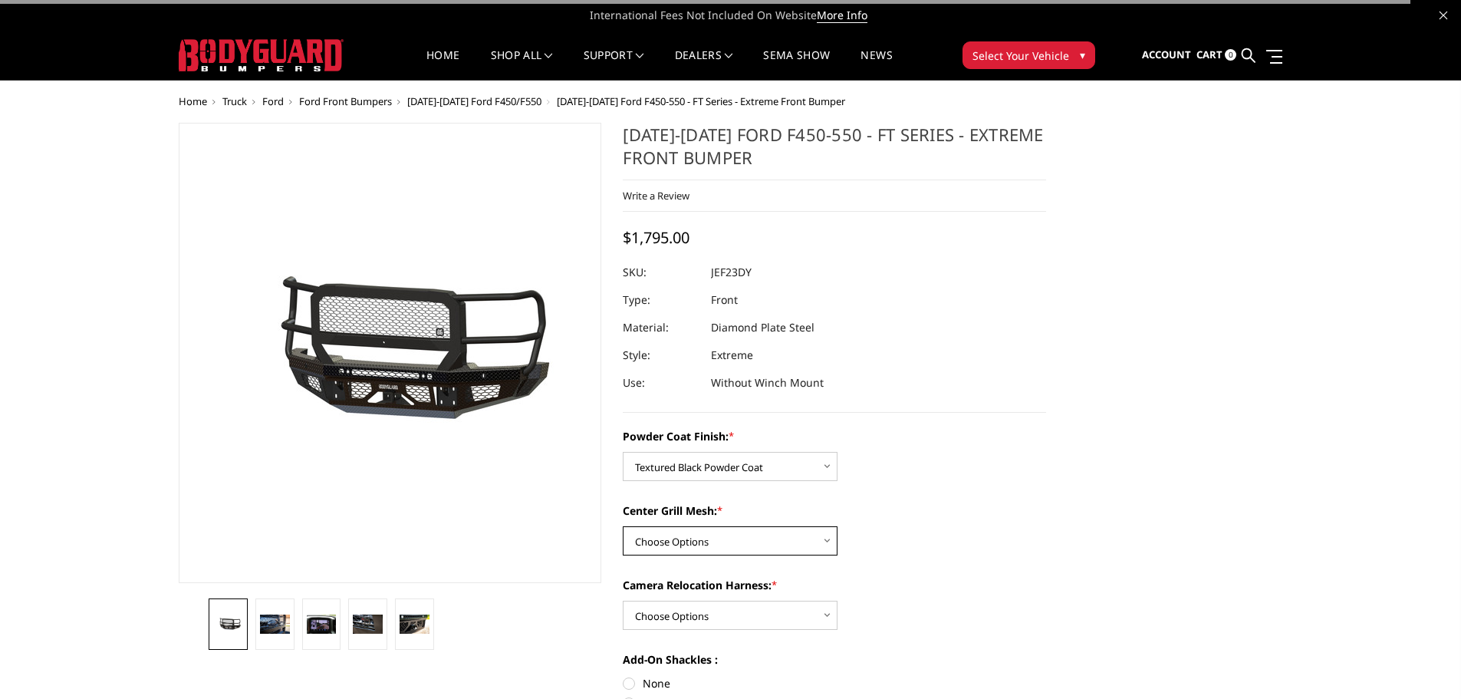
click at [743, 545] on select "Choose Options WITH Expanded Metal in Center Grill WITHOUT Expanded Metal in Ce…" at bounding box center [730, 540] width 215 height 29
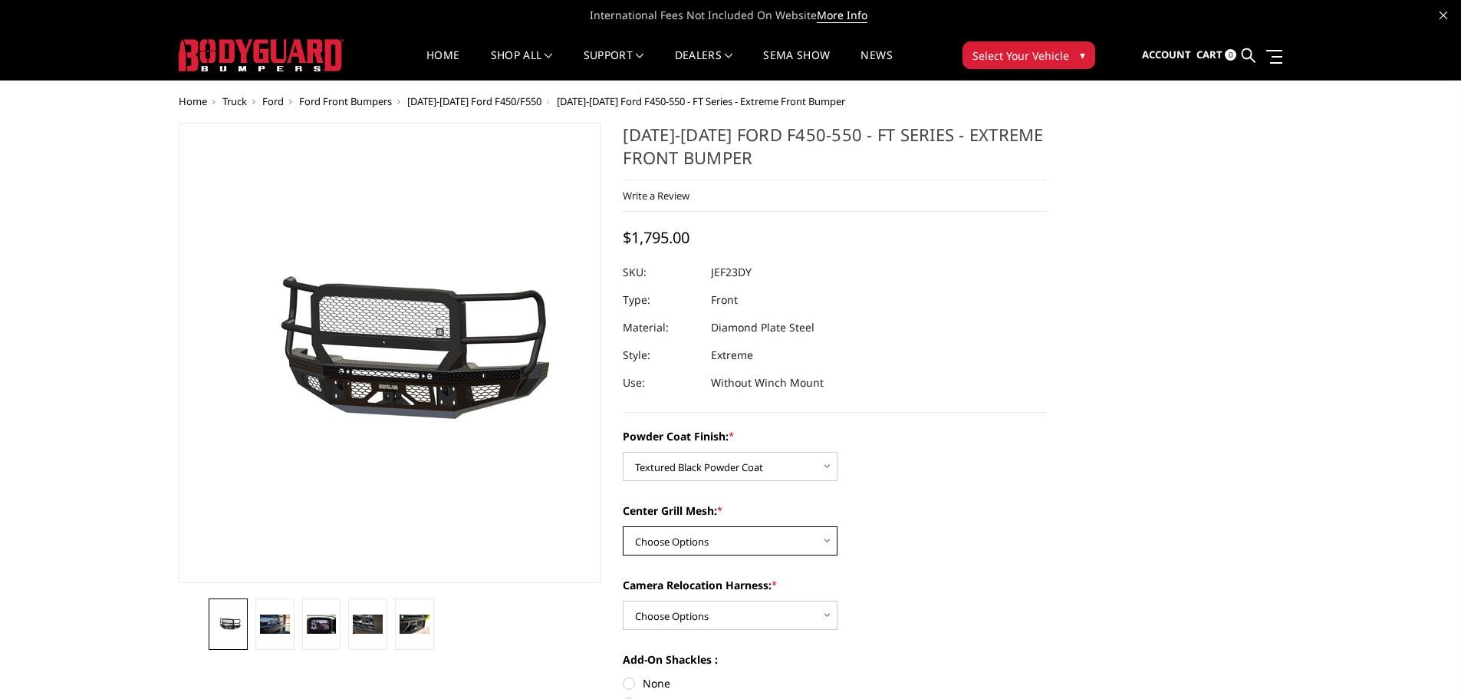
select select "3273"
click at [623, 526] on select "Choose Options WITH Expanded Metal in Center Grill WITHOUT Expanded Metal in Ce…" at bounding box center [730, 540] width 215 height 29
click at [725, 601] on select "Choose Options WITH Camera Relocation Harness WITHOUT Camera Relocation Harness" at bounding box center [730, 614] width 215 height 29
select select "3275"
click at [623, 600] on select "Choose Options WITH Camera Relocation Harness WITHOUT Camera Relocation Harness" at bounding box center [730, 614] width 215 height 29
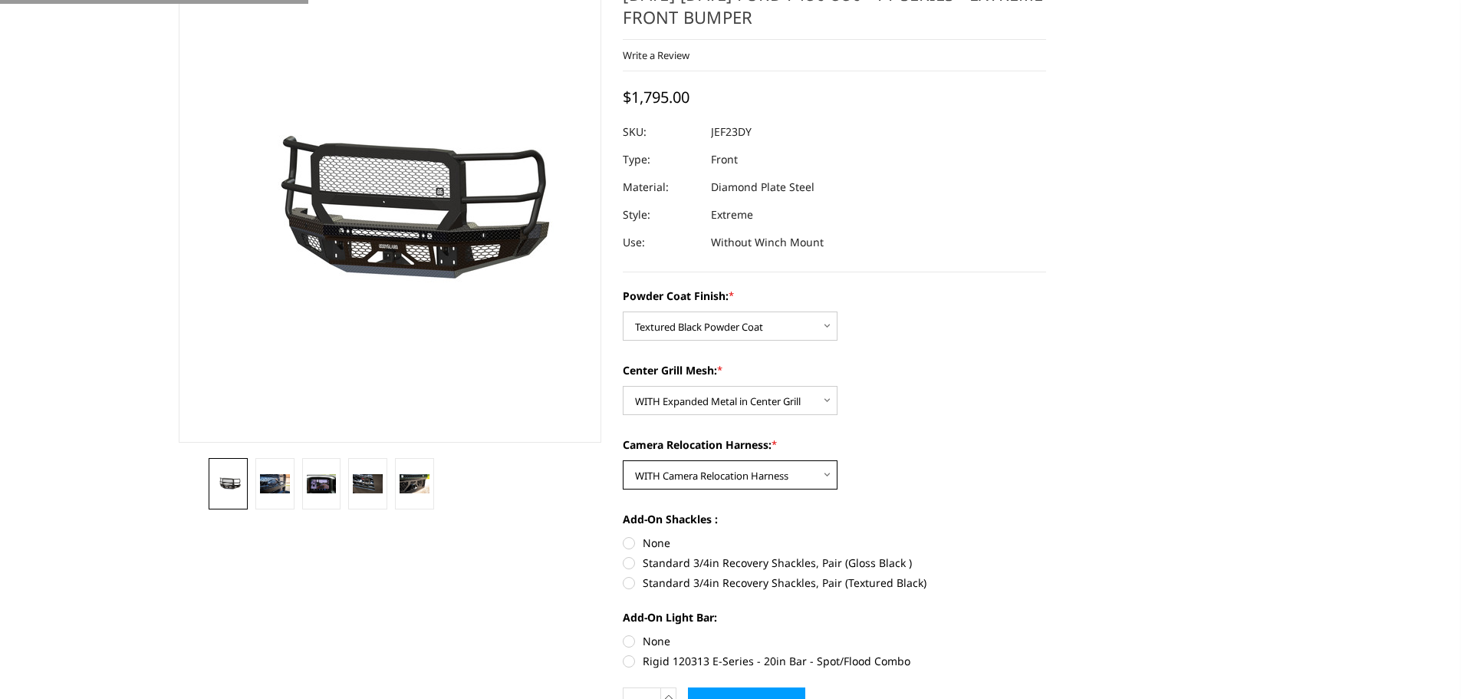
scroll to position [383, 0]
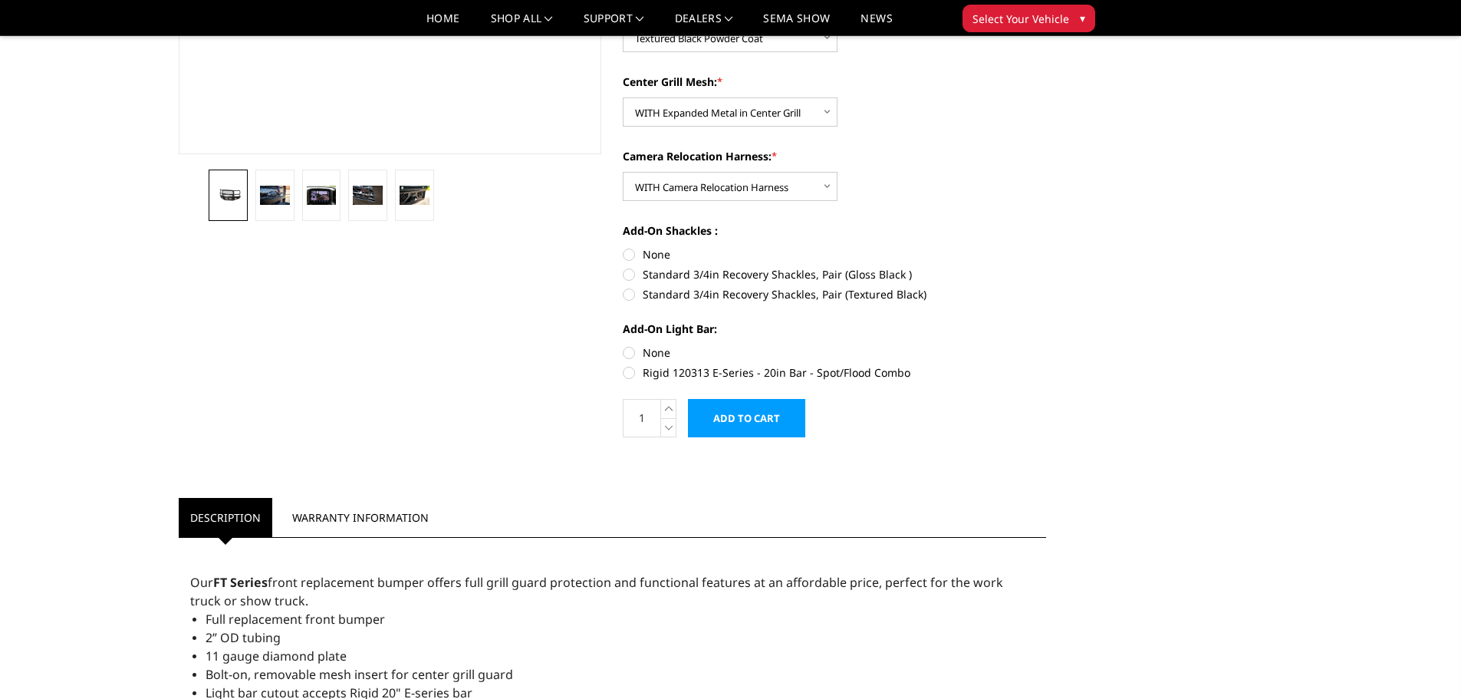
click at [668, 288] on label "Standard 3/4in Recovery Shackles, Pair (Textured Black)" at bounding box center [834, 294] width 423 height 16
click at [1046, 267] on input "Standard 3/4in Recovery Shackles, Pair (Textured Black)" at bounding box center [1046, 266] width 1 height 1
radio input "true"
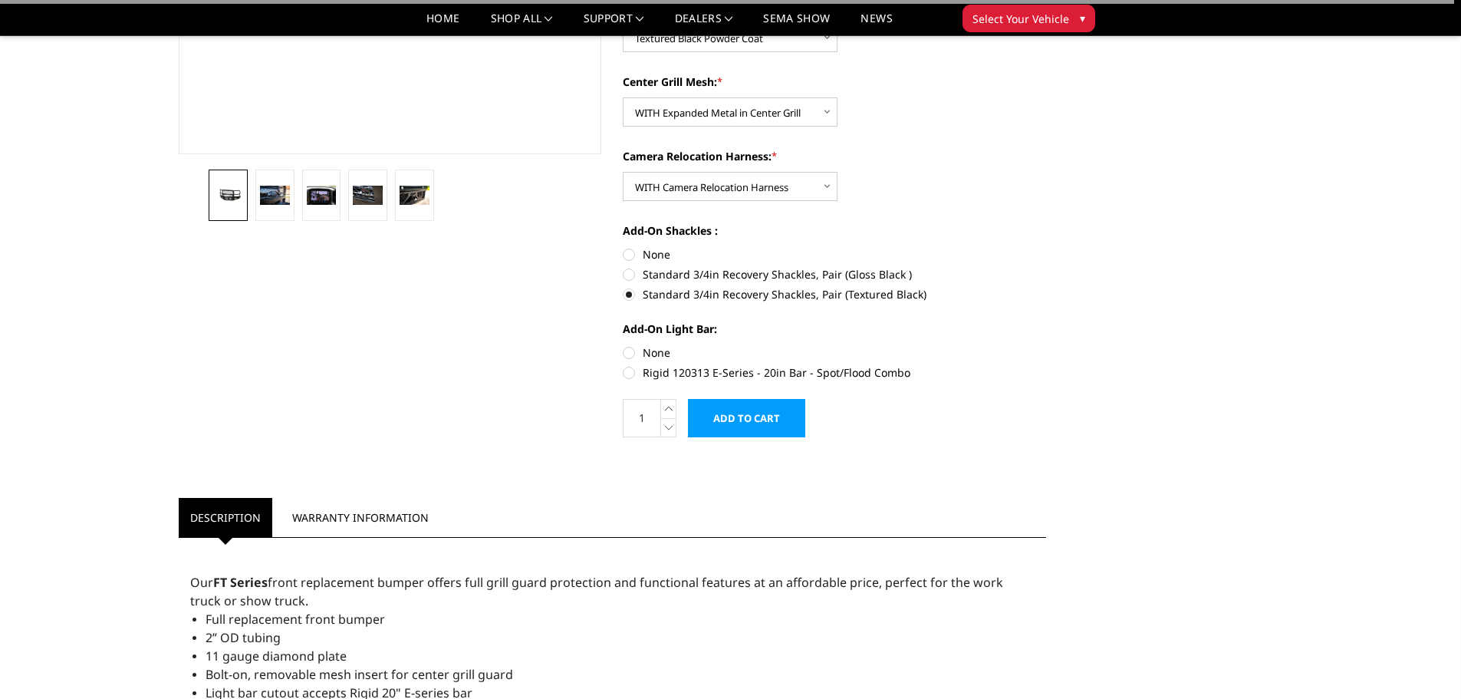
click at [660, 353] on label "None" at bounding box center [834, 352] width 423 height 16
click at [623, 345] on input "None" at bounding box center [623, 344] width 1 height 1
radio input "true"
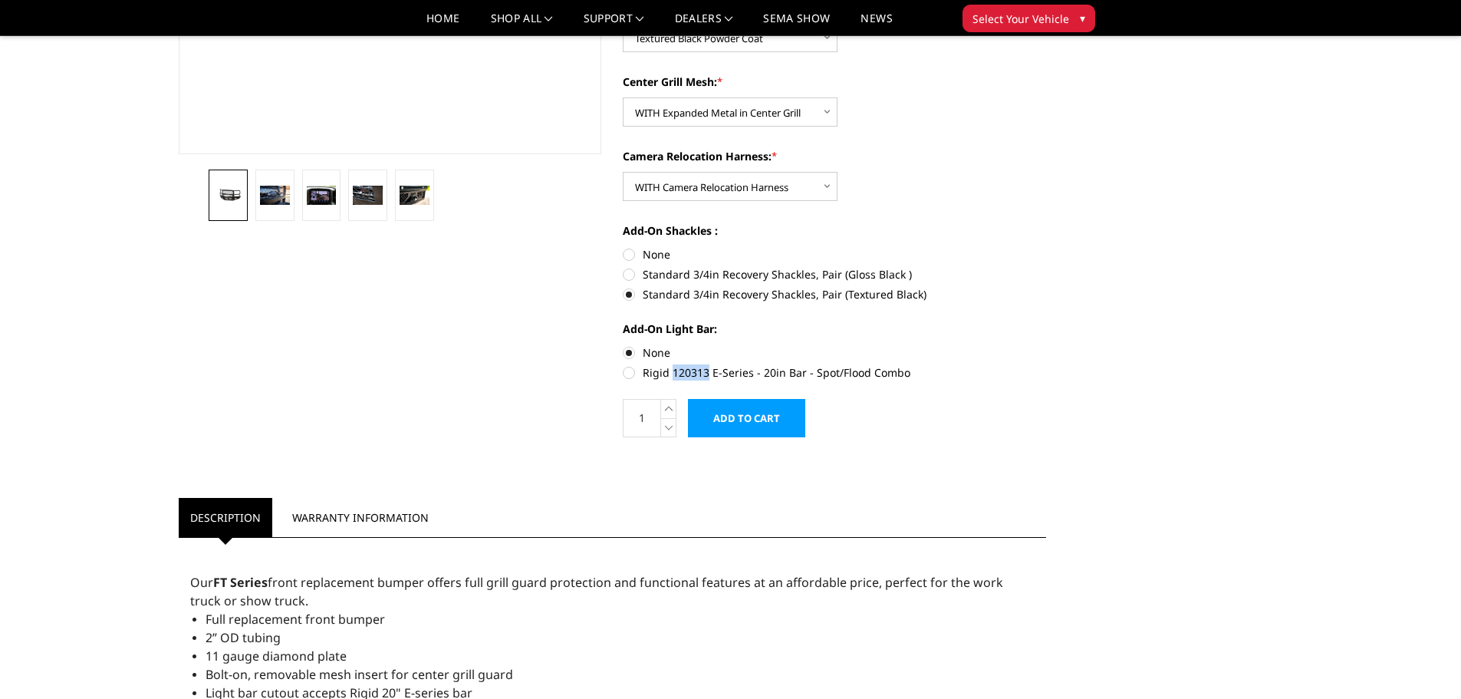
drag, startPoint x: 671, startPoint y: 373, endPoint x: 706, endPoint y: 375, distance: 34.6
click at [706, 375] on label "Rigid 120313 E-Series - 20in Bar - Spot/Flood Combo" at bounding box center [834, 372] width 423 height 16
copy label "120313"
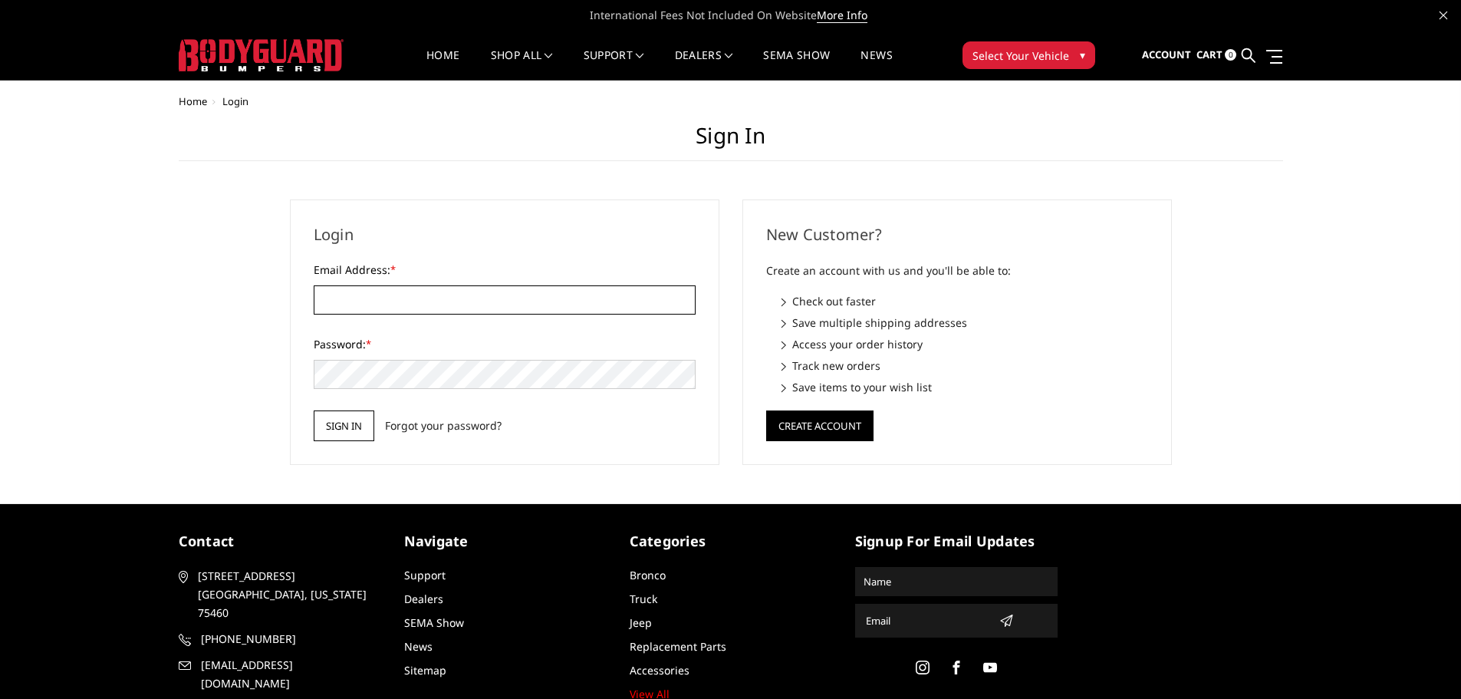
type input "[EMAIL_ADDRESS][DOMAIN_NAME]"
click at [346, 439] on input "Sign in" at bounding box center [344, 425] width 61 height 31
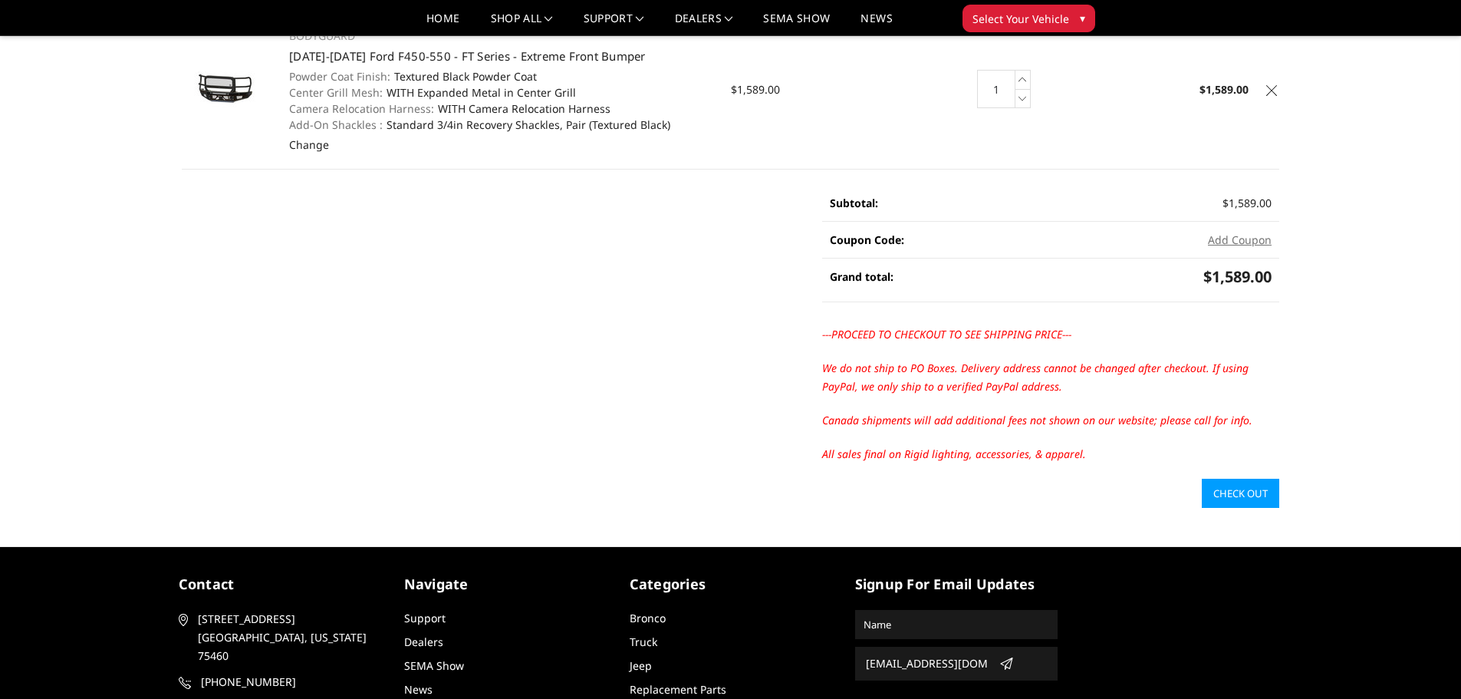
scroll to position [230, 0]
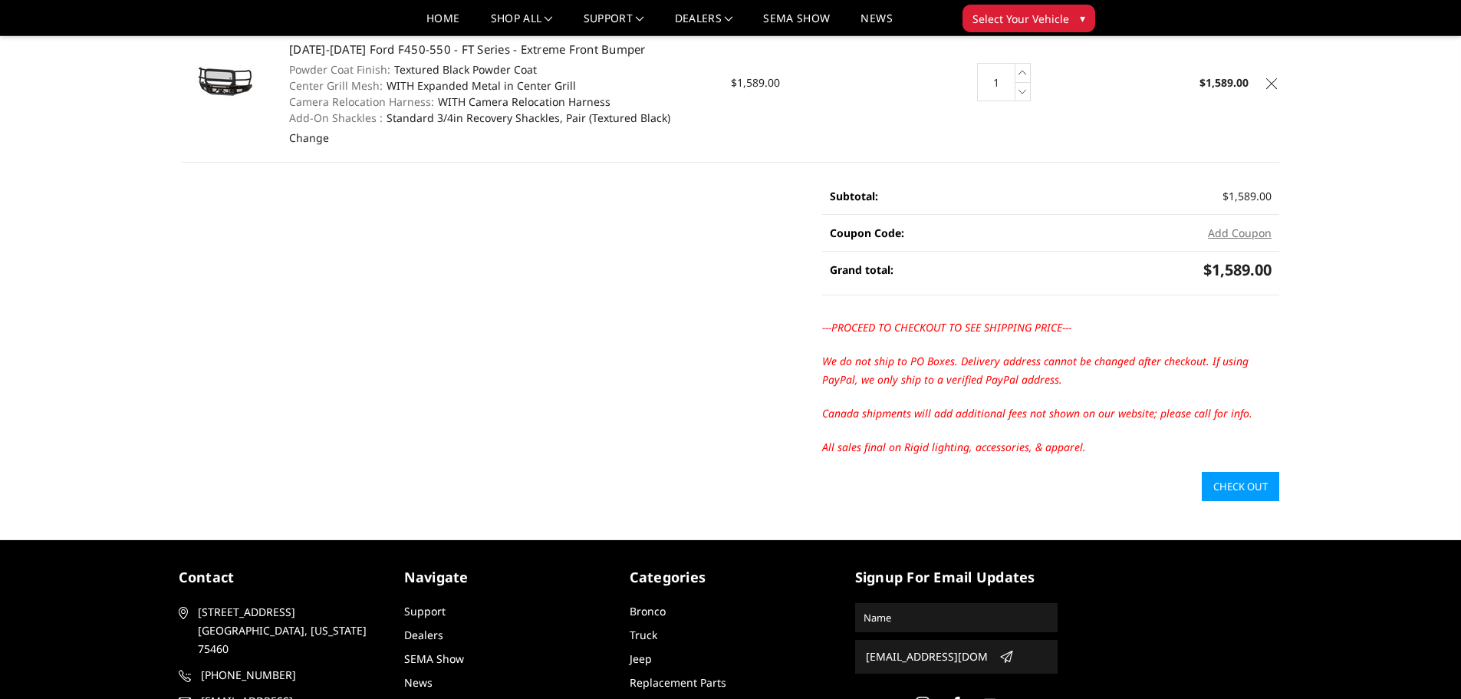
click at [1244, 489] on link "Check out" at bounding box center [1240, 486] width 77 height 29
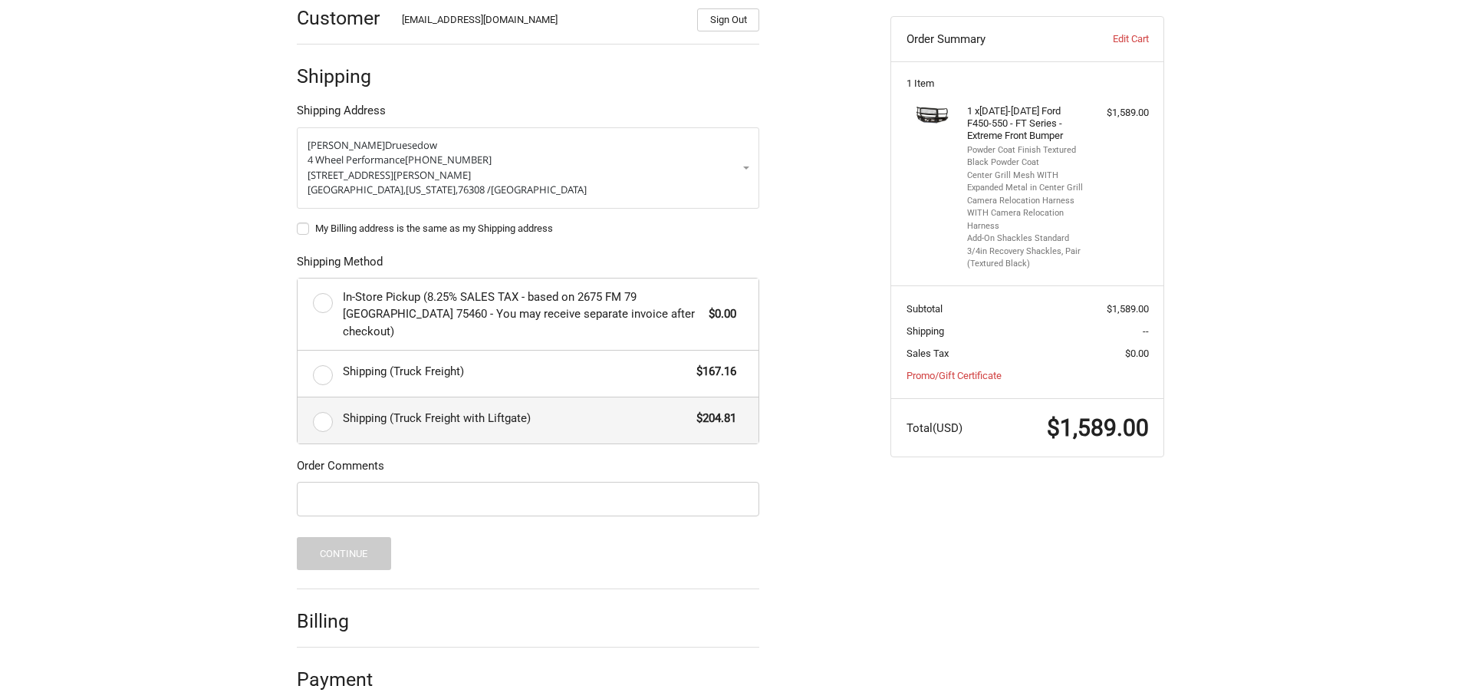
scroll to position [248, 0]
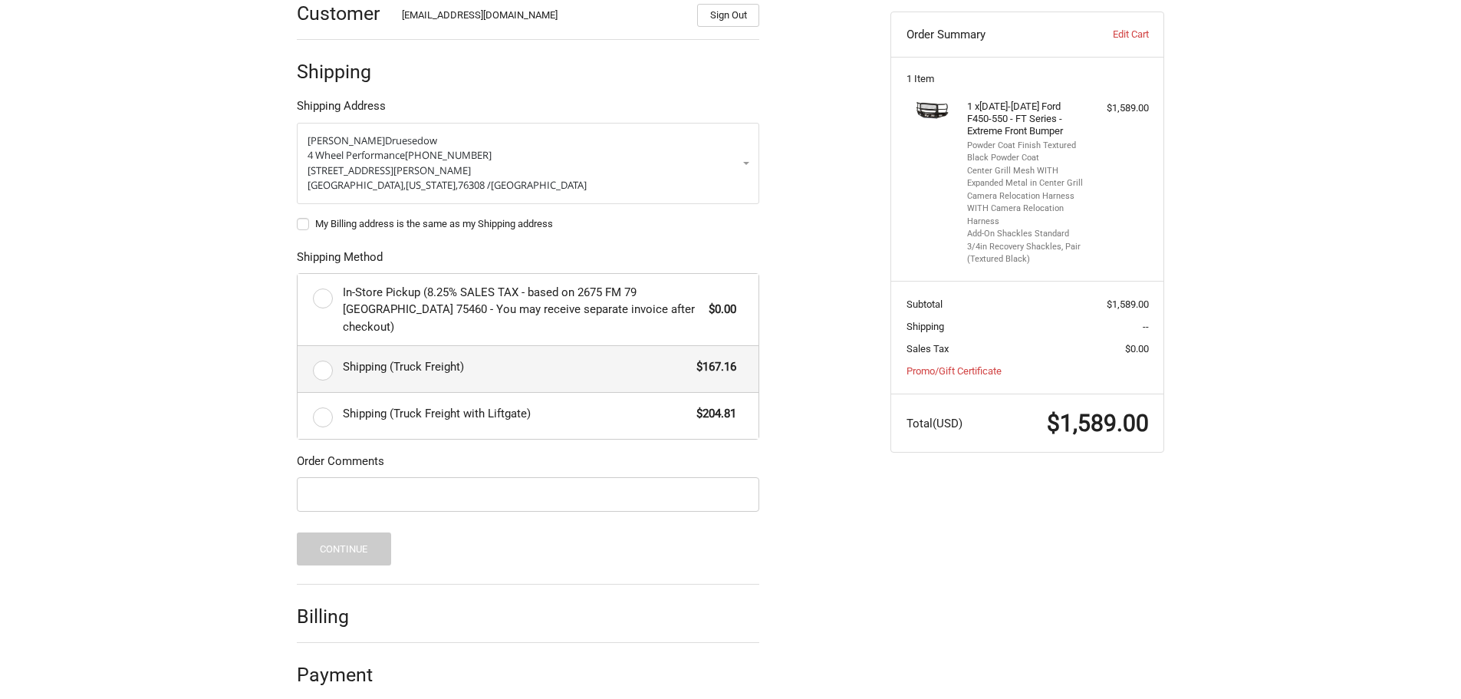
click at [413, 358] on span "Shipping (Truck Freight)" at bounding box center [516, 367] width 347 height 18
click at [298, 346] on input "Shipping (Truck Freight) $167.16" at bounding box center [298, 346] width 1 height 1
radio input "true"
click at [356, 480] on input "Order Comments" at bounding box center [528, 494] width 462 height 35
paste input "30975"
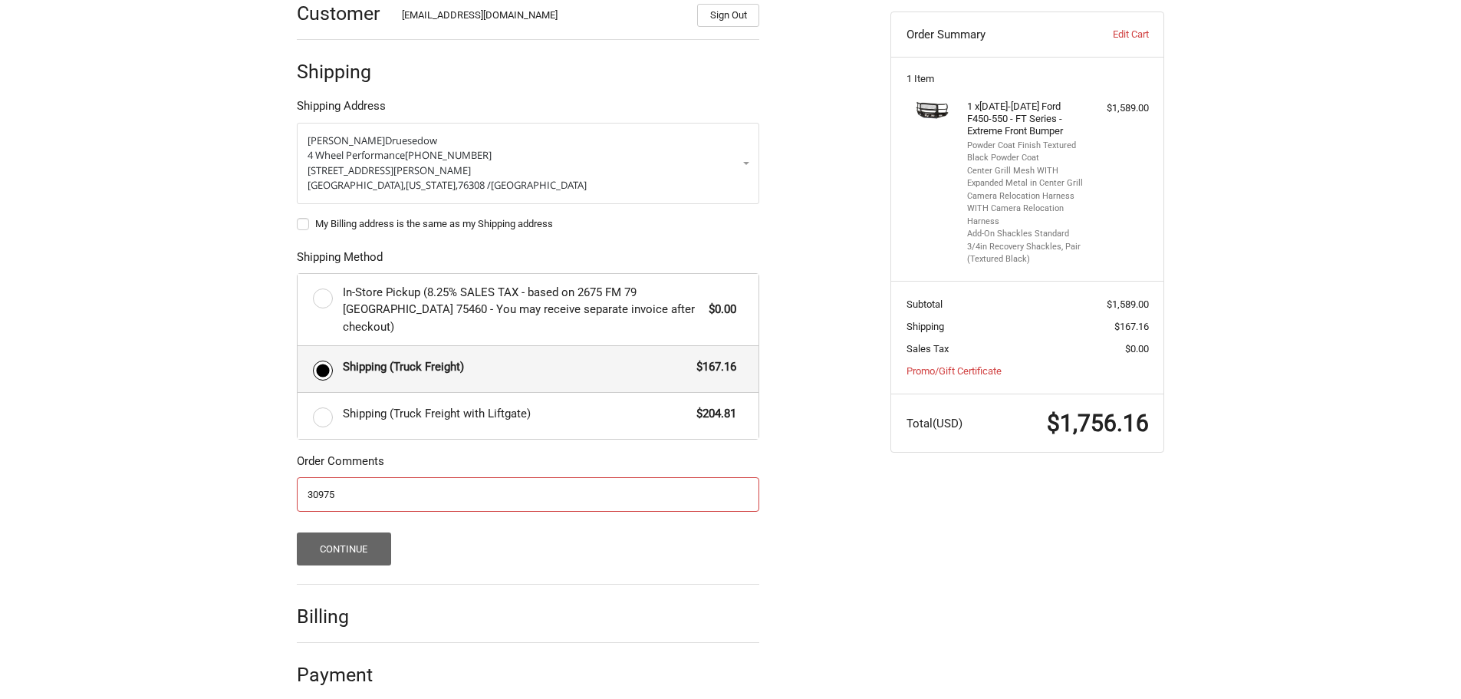
type input "30975"
click at [342, 532] on button "Continue" at bounding box center [344, 548] width 94 height 33
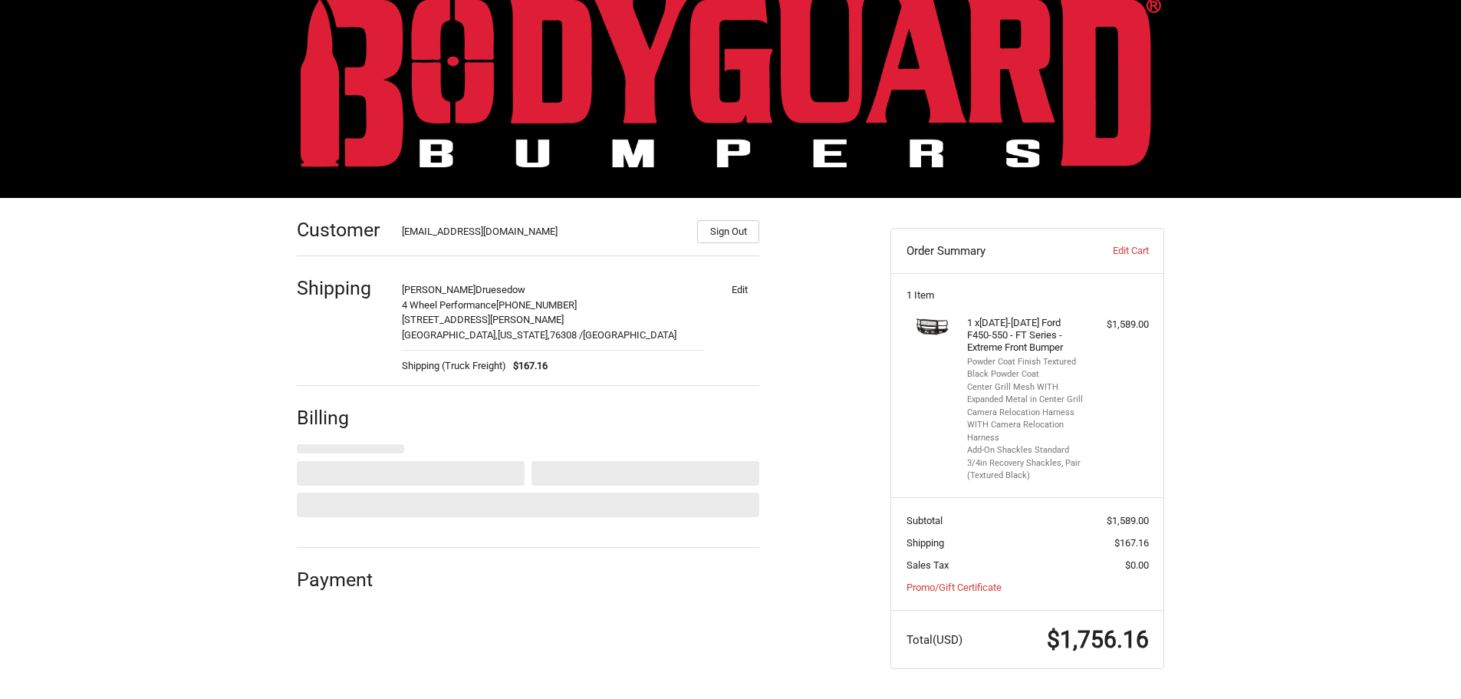
select select "US"
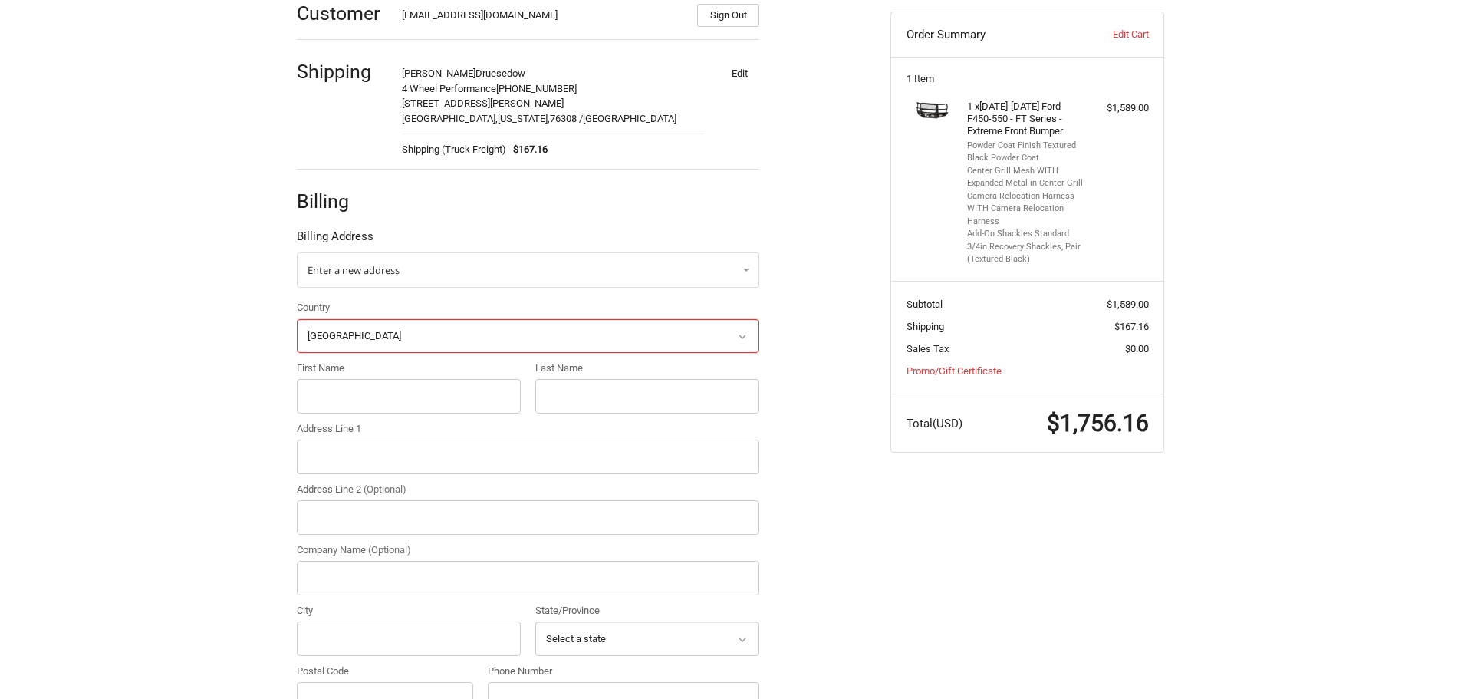
scroll to position [278, 0]
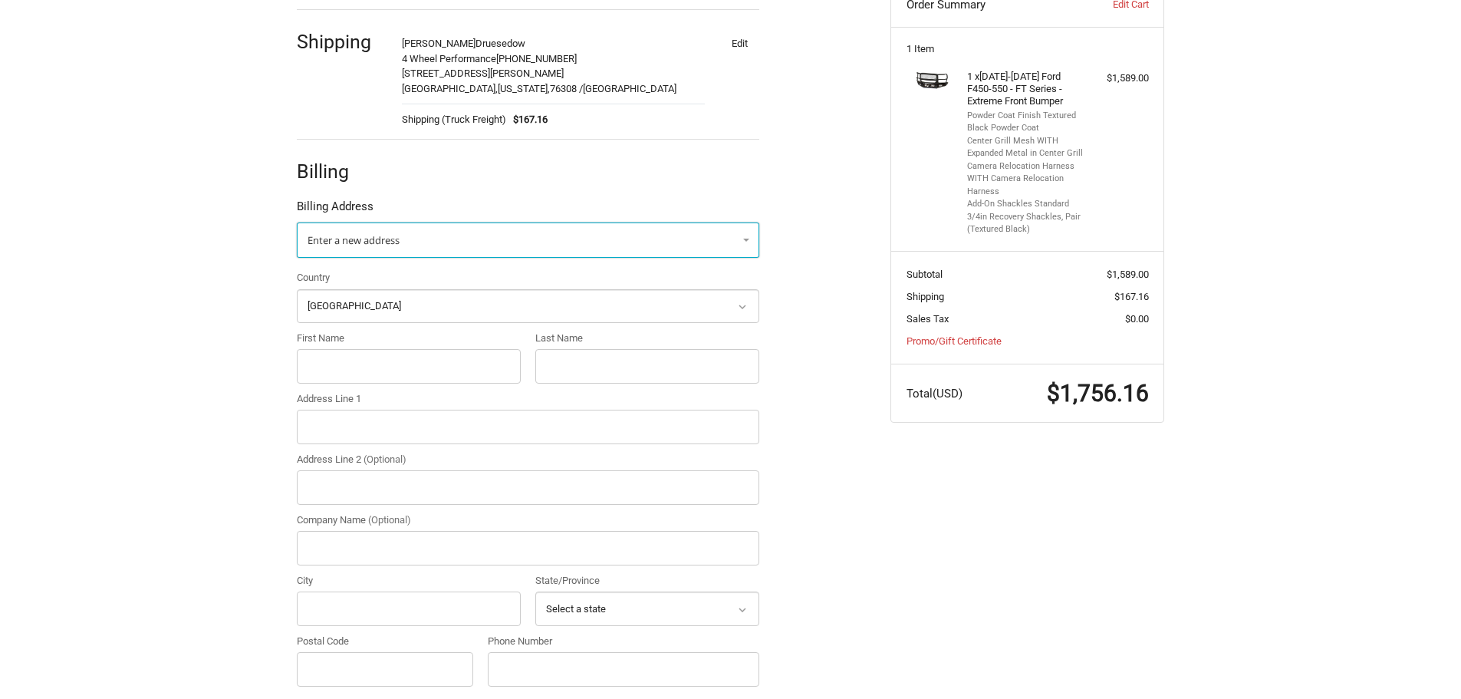
click at [472, 232] on link "Enter a new address" at bounding box center [528, 239] width 462 height 35
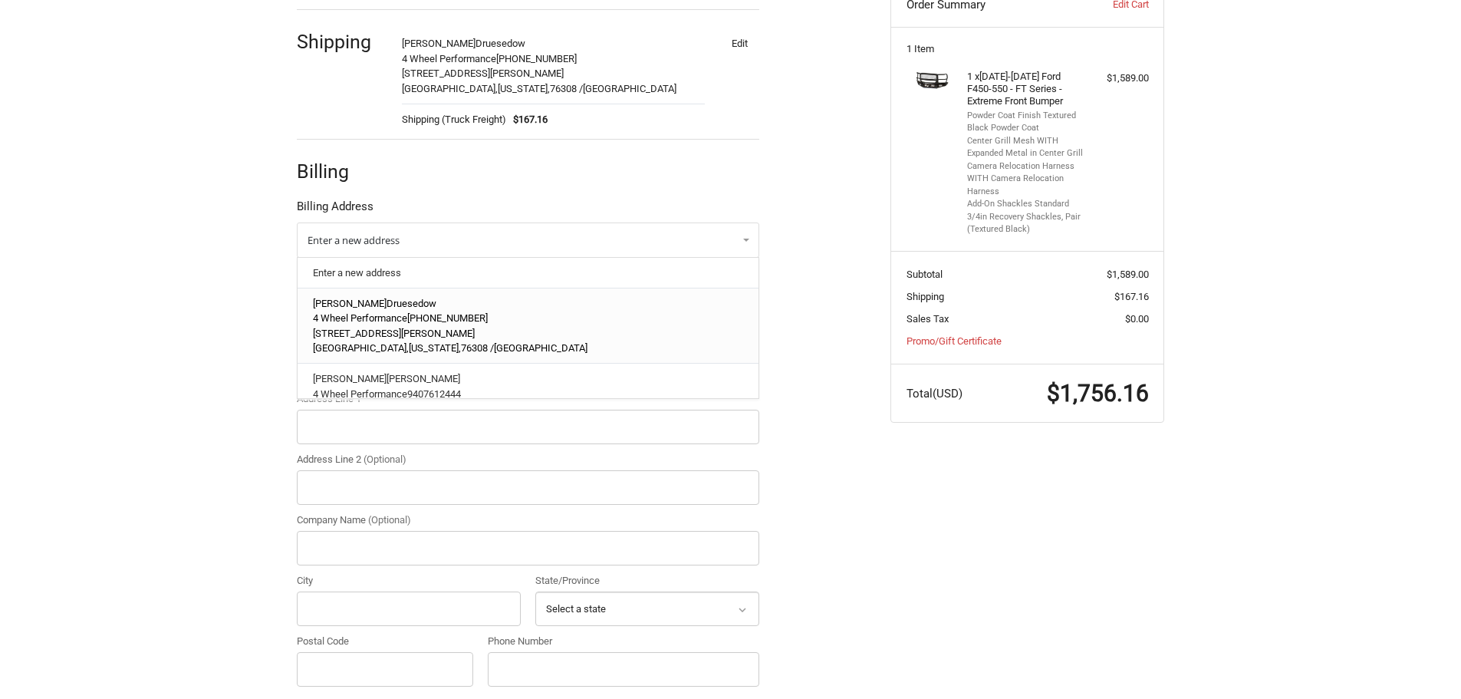
click at [449, 313] on span "940-761-2444" at bounding box center [447, 318] width 81 height 12
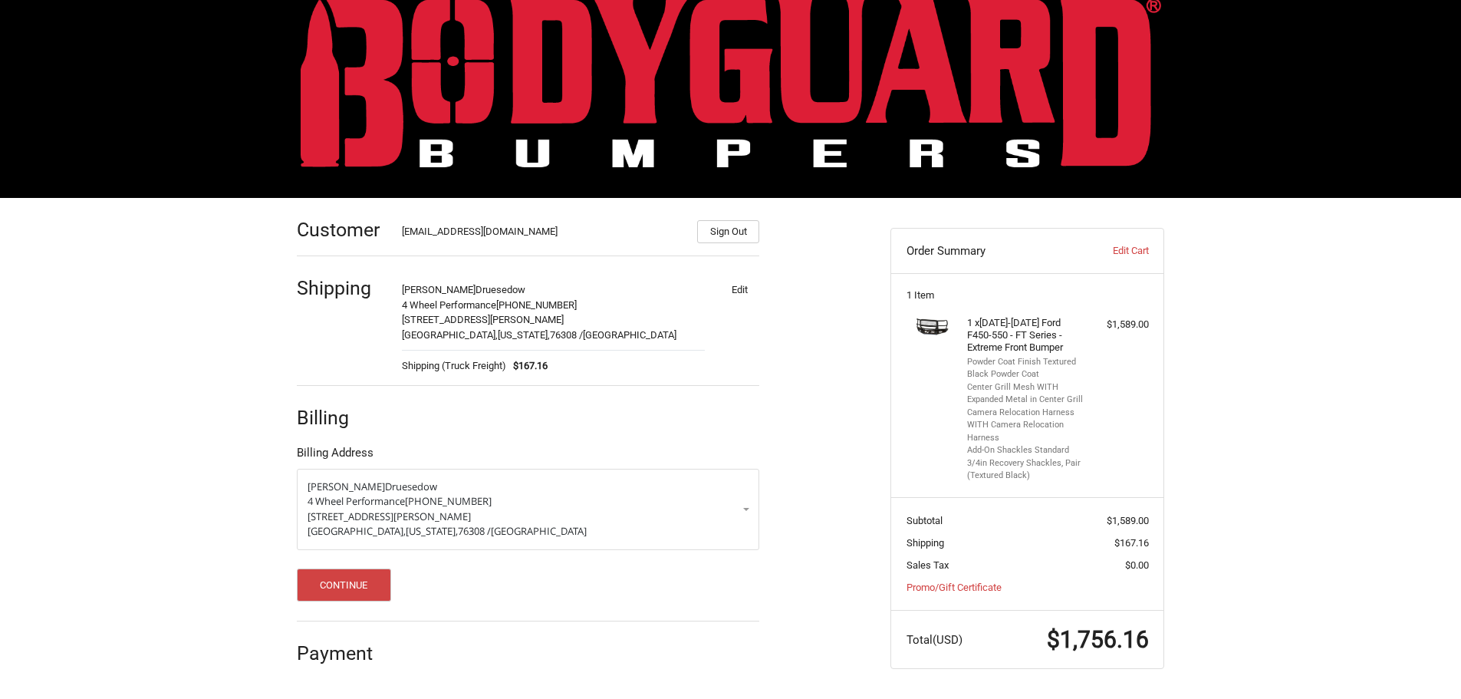
scroll to position [32, 0]
click at [343, 581] on button "Continue" at bounding box center [344, 584] width 94 height 33
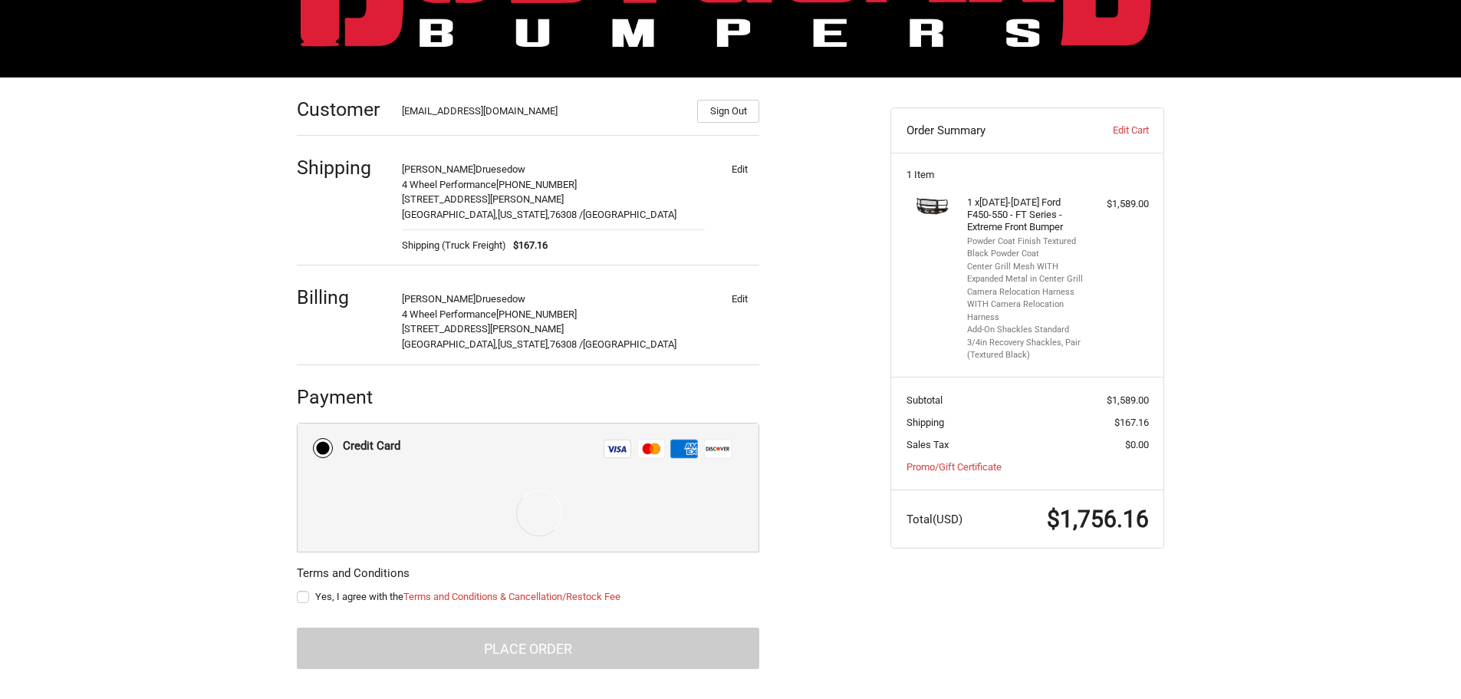
scroll to position [157, 0]
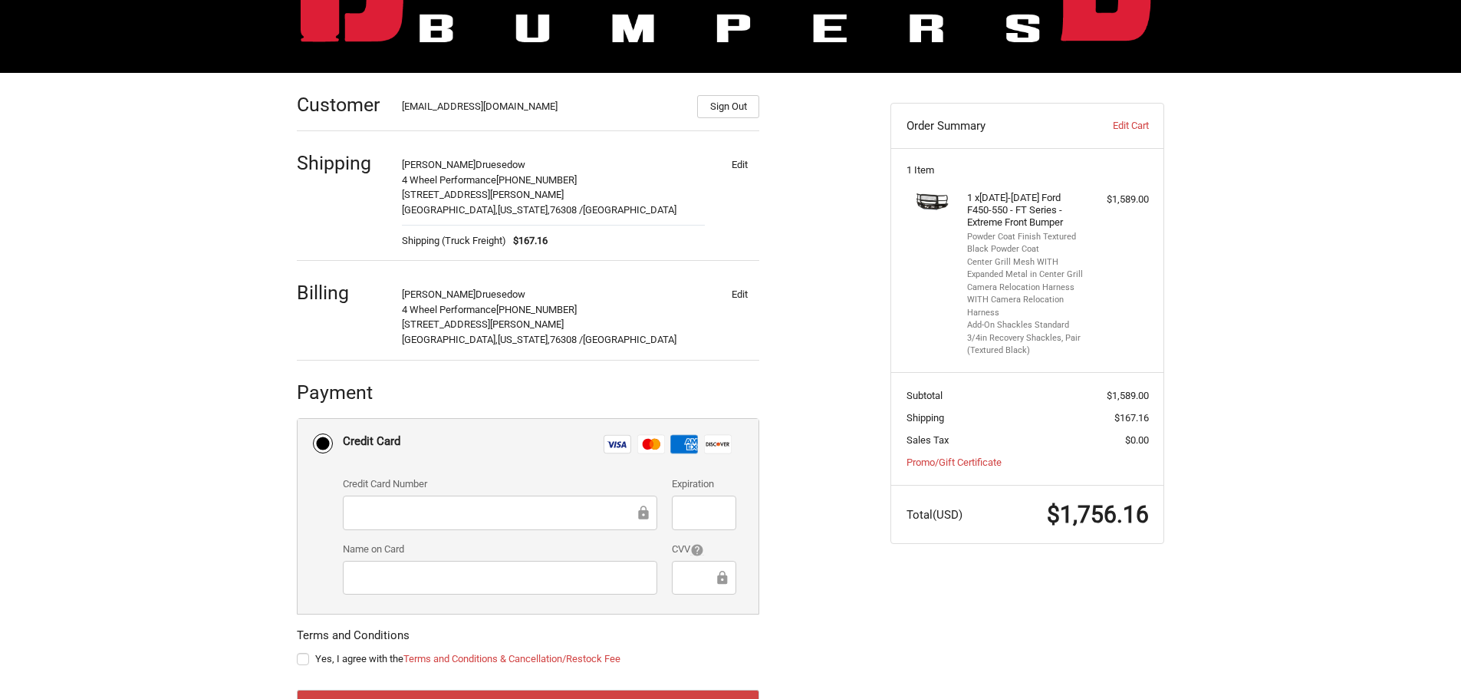
click at [306, 658] on label "Yes, I agree with the Terms and Conditions & Cancellation/Restock Fee" at bounding box center [528, 659] width 462 height 12
click at [298, 652] on input "Yes, I agree with the Terms and Conditions & Cancellation/Restock Fee" at bounding box center [297, 651] width 1 height 1
checkbox input "true"
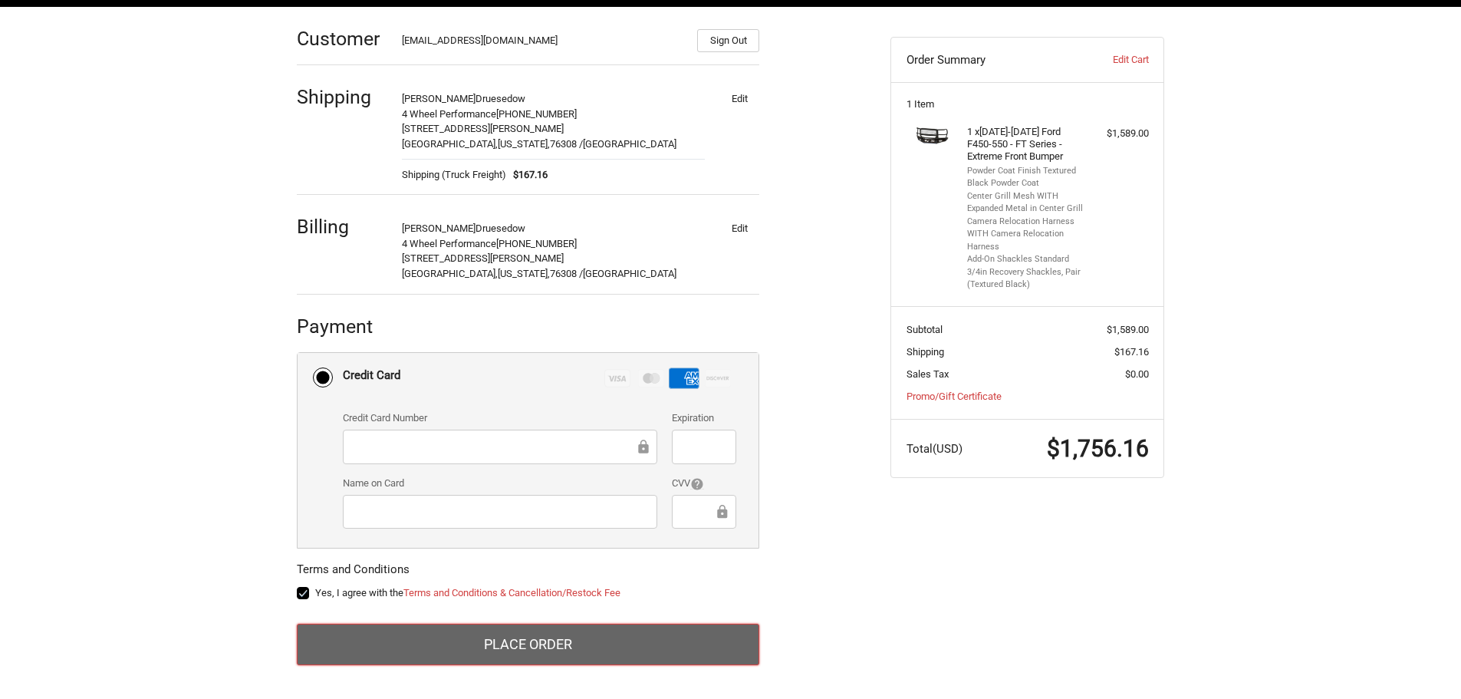
click at [479, 637] on button "Place Order" at bounding box center [528, 643] width 462 height 41
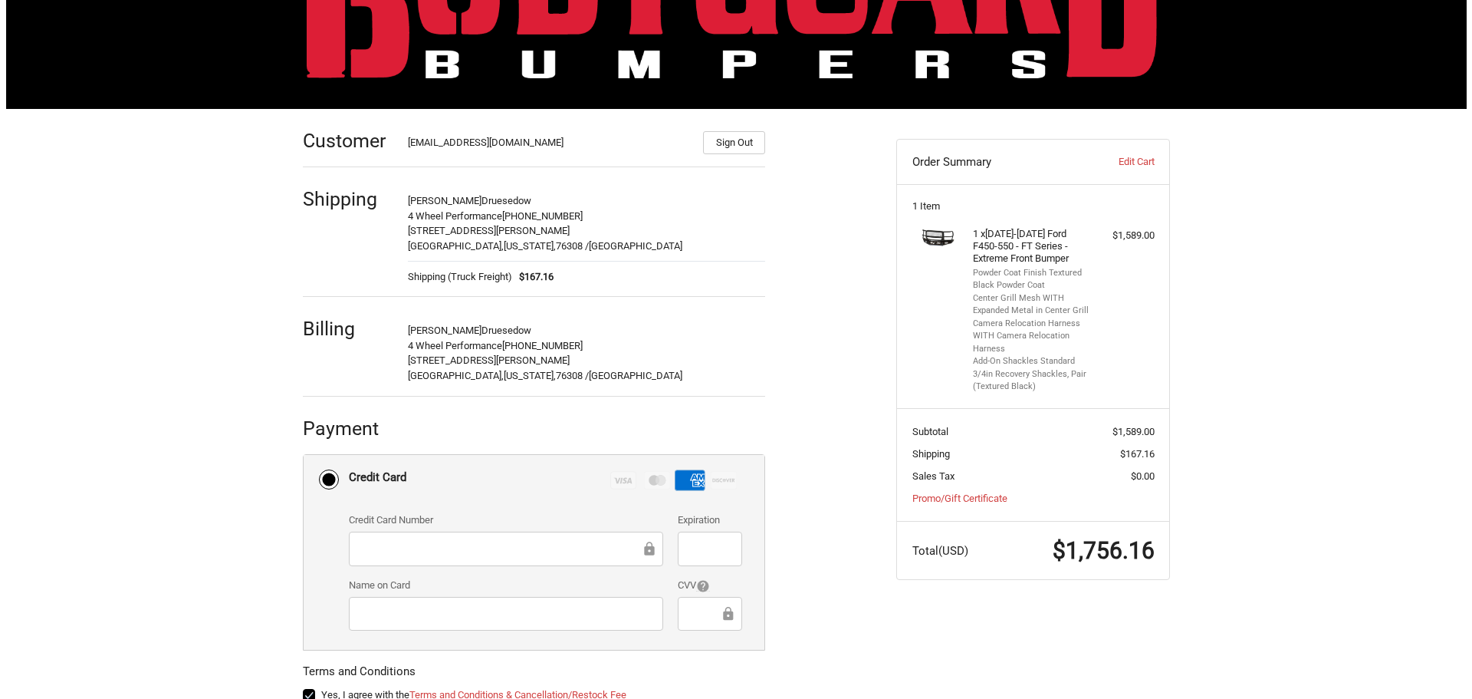
scroll to position [0, 0]
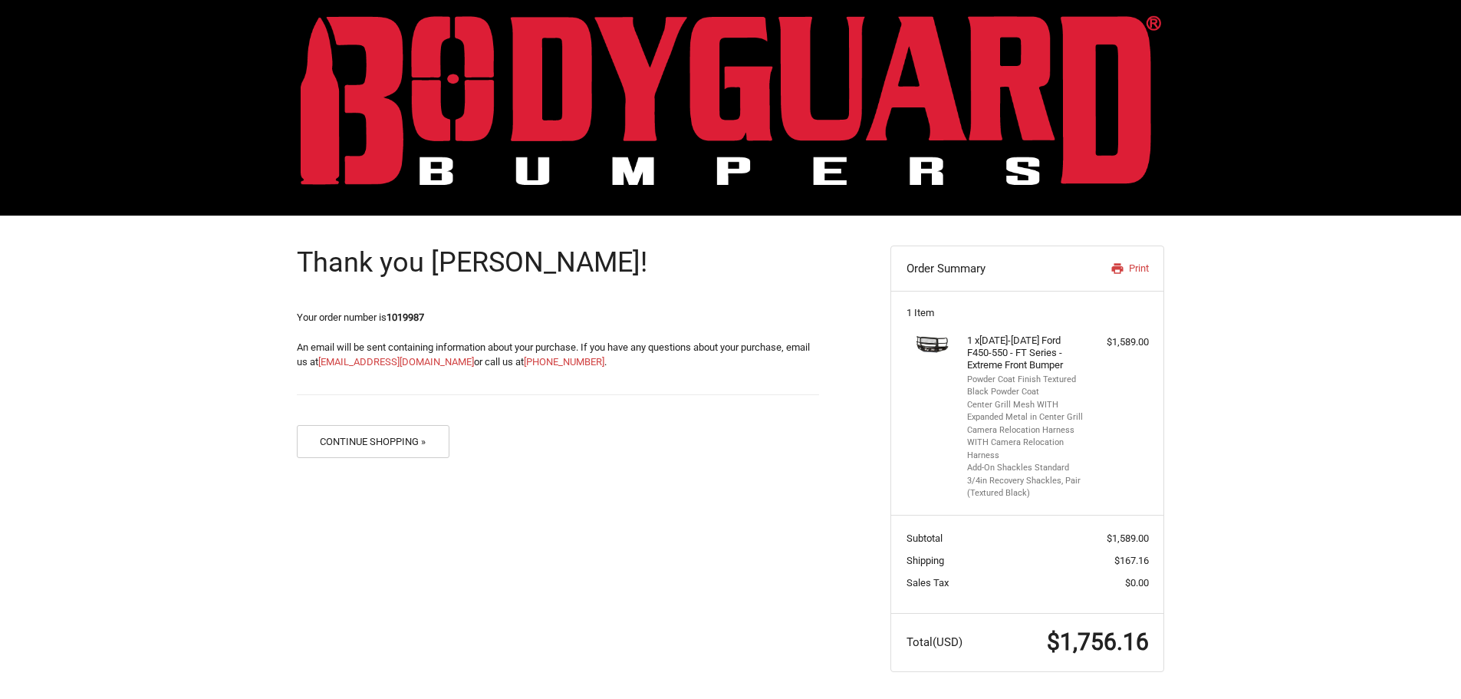
scroll to position [18, 0]
